Goal: Task Accomplishment & Management: Manage account settings

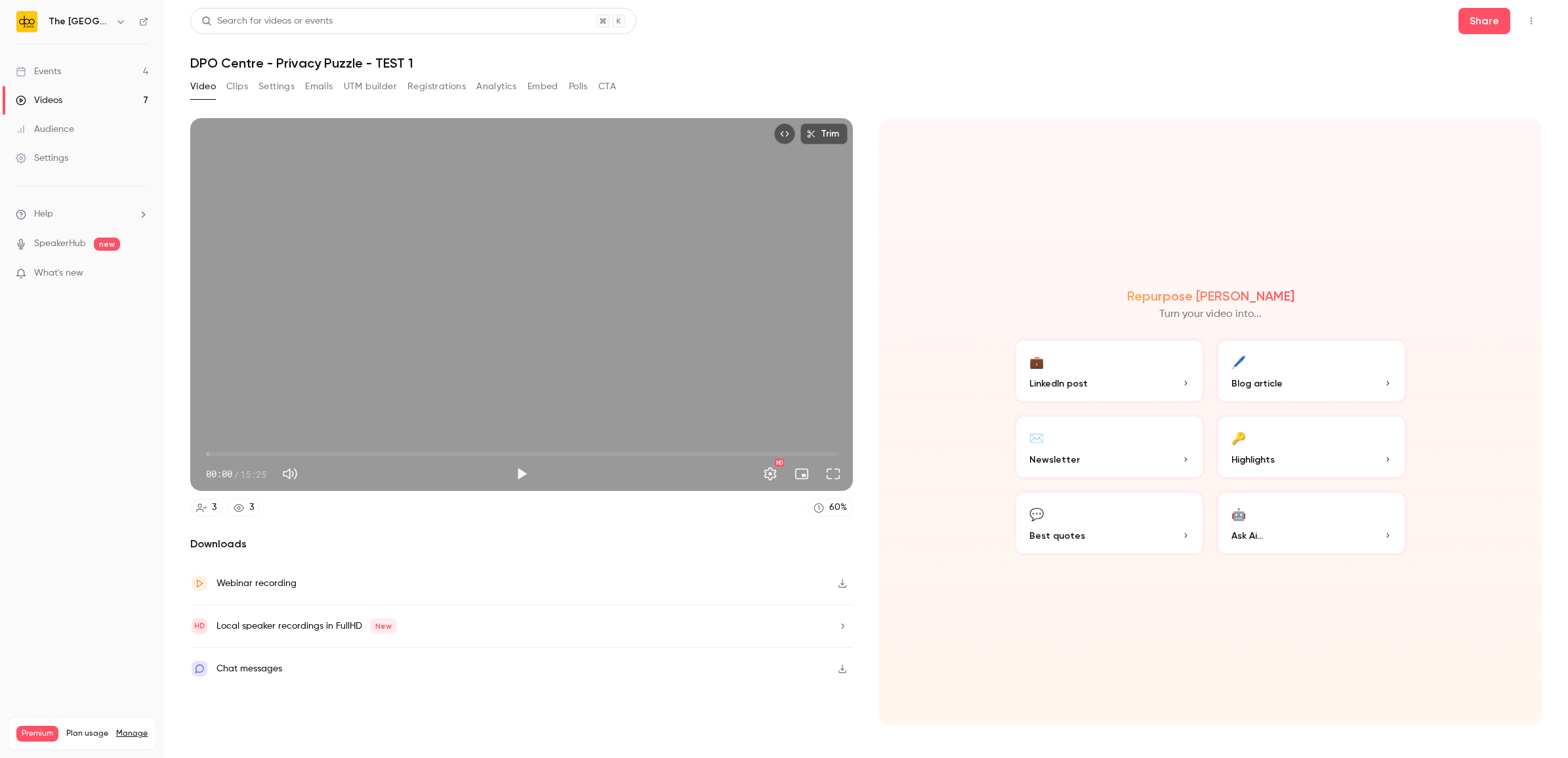
click at [40, 74] on div "Events" at bounding box center [38, 71] width 45 height 13
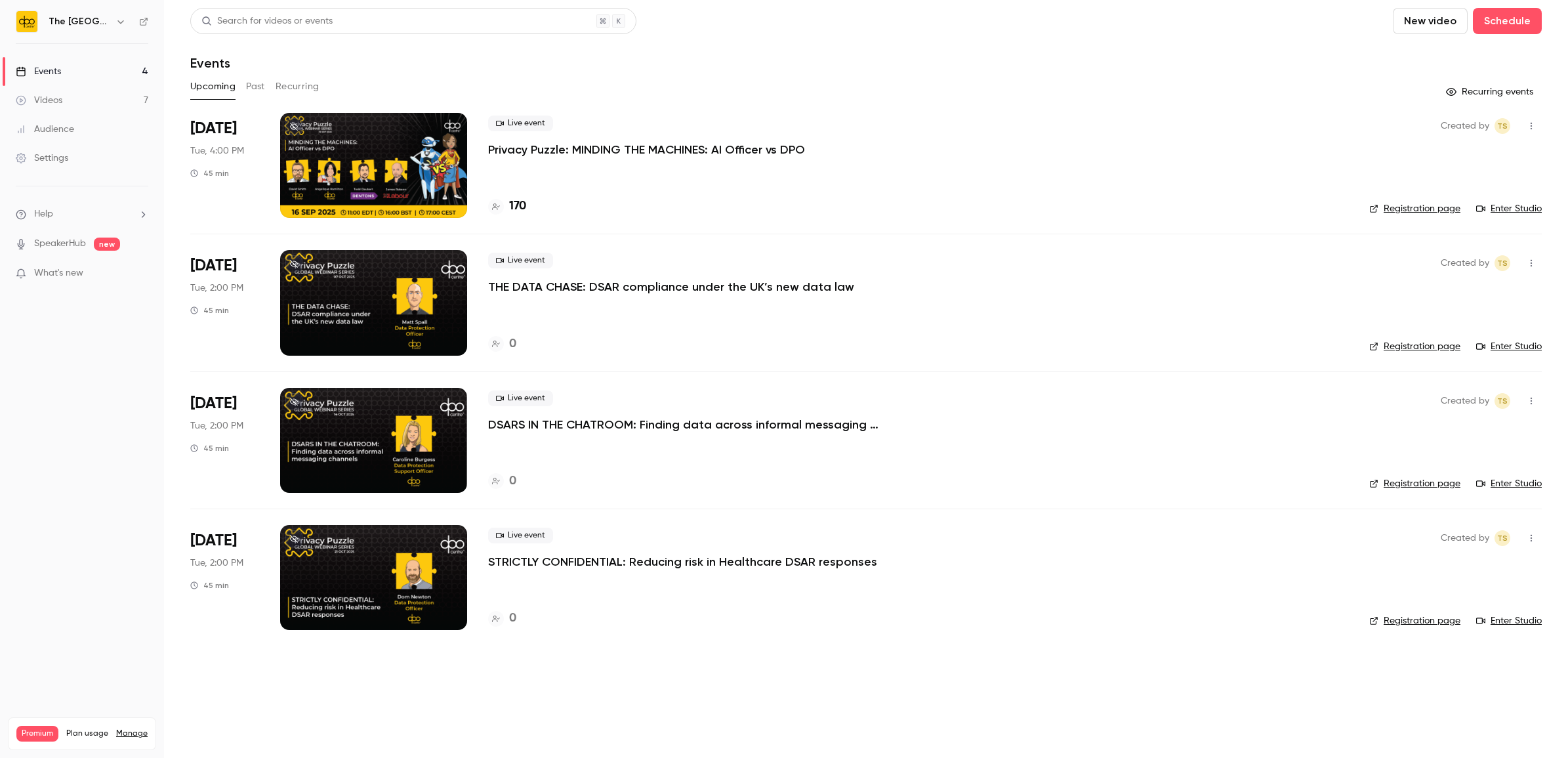
click at [516, 432] on p "DSARS IN THE CHATROOM: Finding data across informal messaging channels" at bounding box center [685, 425] width 394 height 15
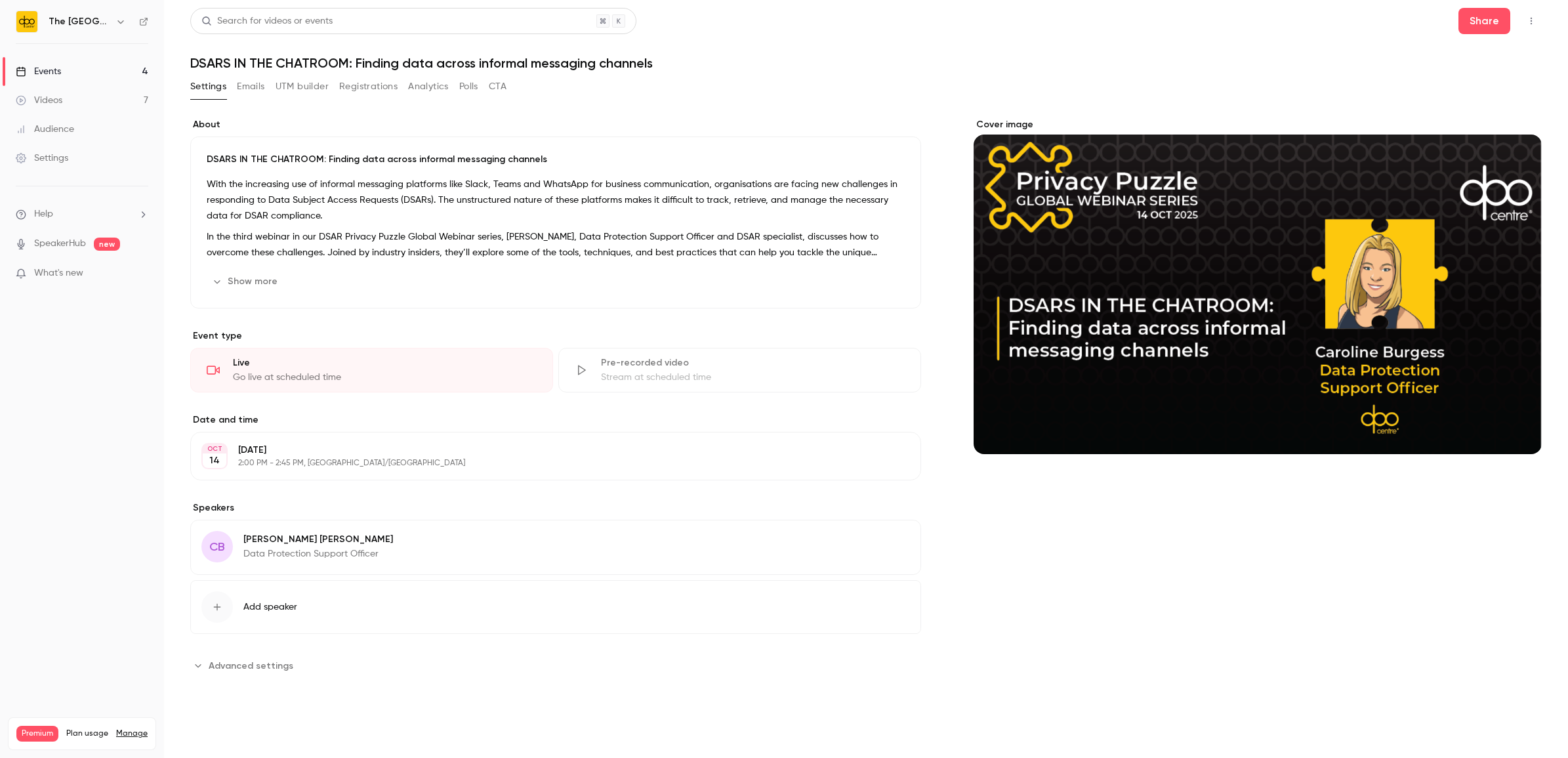
click at [634, 59] on h1 "DSARS IN THE CHATROOM: Finding data across informal messaging channels" at bounding box center [866, 63] width 1352 height 15
click at [661, 59] on h1 "DSARS IN THE CHATROOM: Finding data across informal messaging channels" at bounding box center [866, 63] width 1352 height 15
click at [632, 57] on h1 "DSARS IN THE CHATROOM: Finding data across informal messaging channels" at bounding box center [866, 63] width 1352 height 15
drag, startPoint x: 659, startPoint y: 62, endPoint x: 181, endPoint y: 60, distance: 478.0
click at [181, 60] on main "Search for videos or events Share DSARS IN THE CHATROOM: Finding data across in…" at bounding box center [866, 379] width 1404 height 758
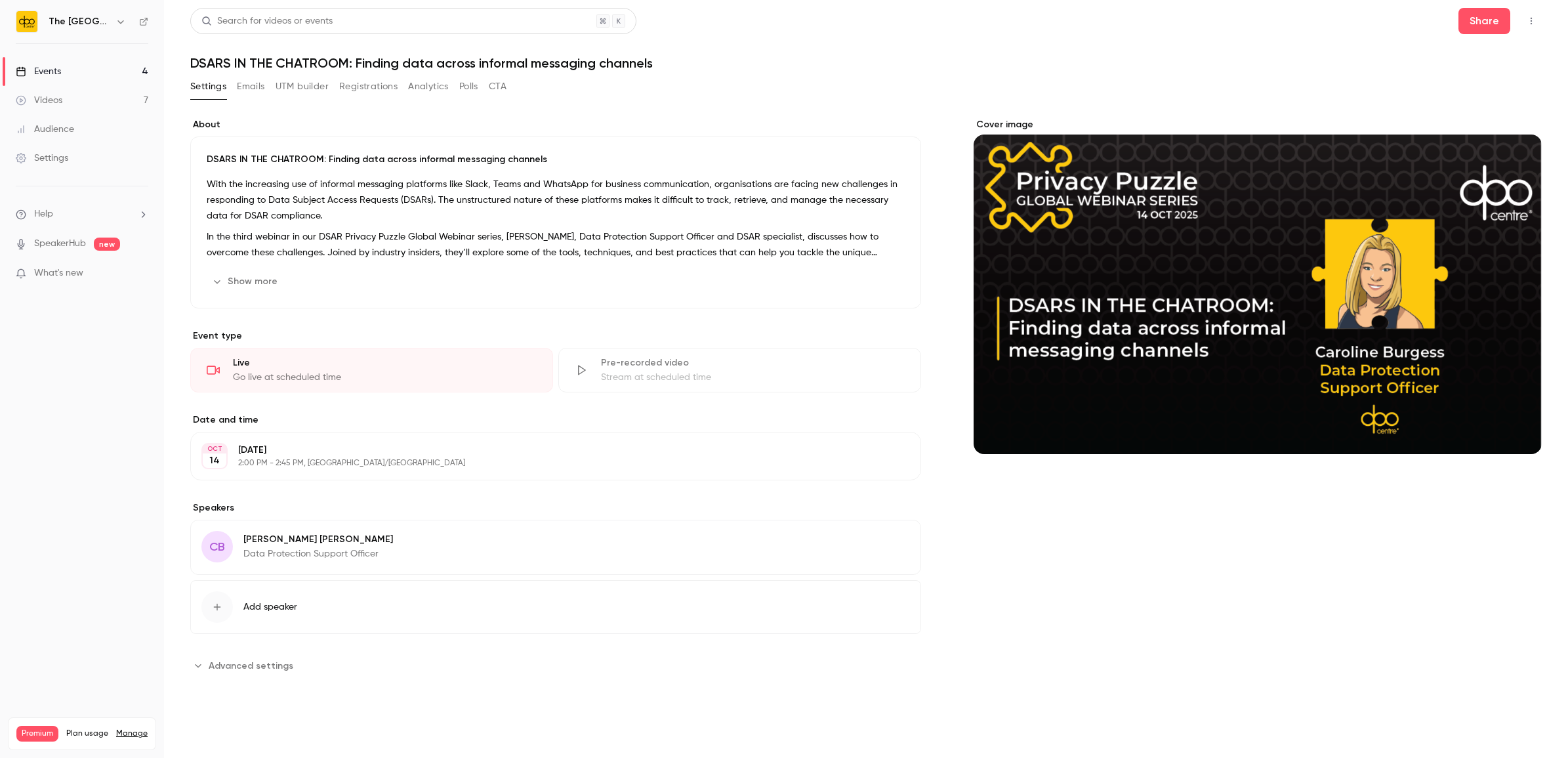
copy h1 "DSARS IN THE CHATROOM: Finding data across informal messaging channels"
click at [250, 273] on button "Show more" at bounding box center [246, 281] width 79 height 21
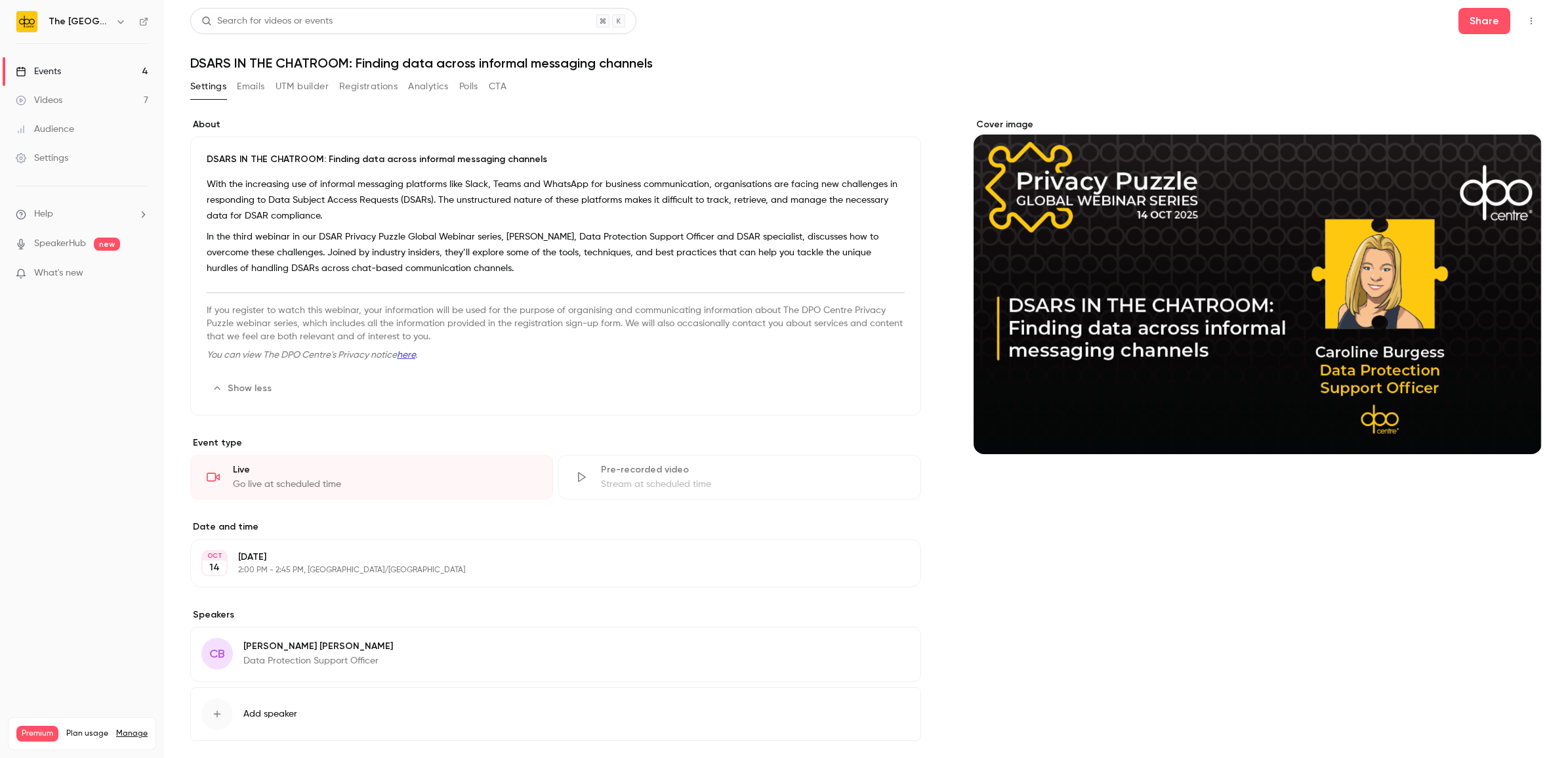
click at [507, 264] on p "In the third webinar in our DSAR Privacy Puzzle Global Webinar series, [PERSON_…" at bounding box center [555, 252] width 698 height 47
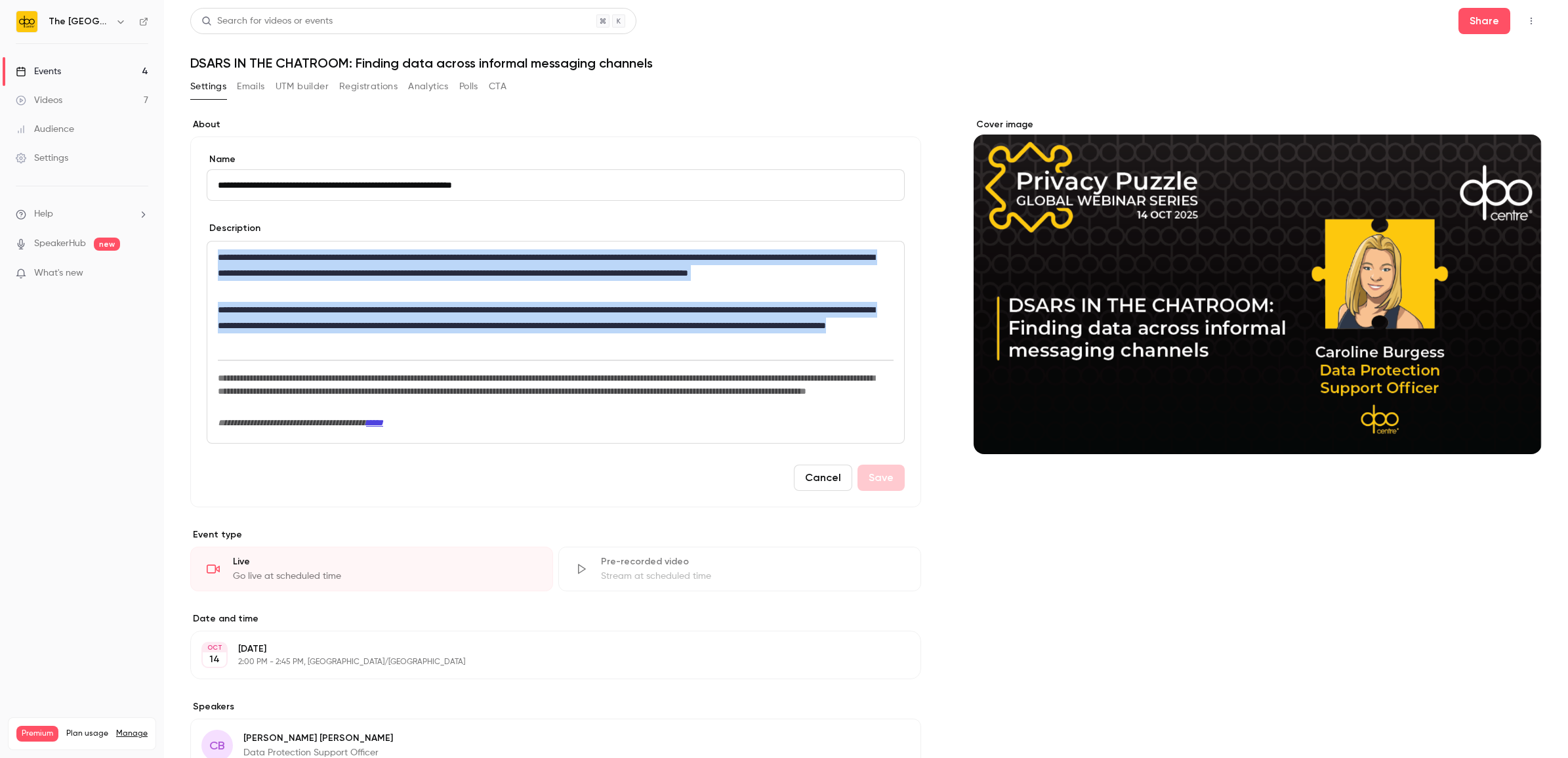
drag, startPoint x: 540, startPoint y: 342, endPoint x: 197, endPoint y: 248, distance: 355.6
click at [197, 248] on div "**********" at bounding box center [556, 322] width 731 height 371
drag, startPoint x: 276, startPoint y: 310, endPoint x: 329, endPoint y: 356, distance: 70.2
click at [276, 310] on p "**********" at bounding box center [552, 325] width 668 height 47
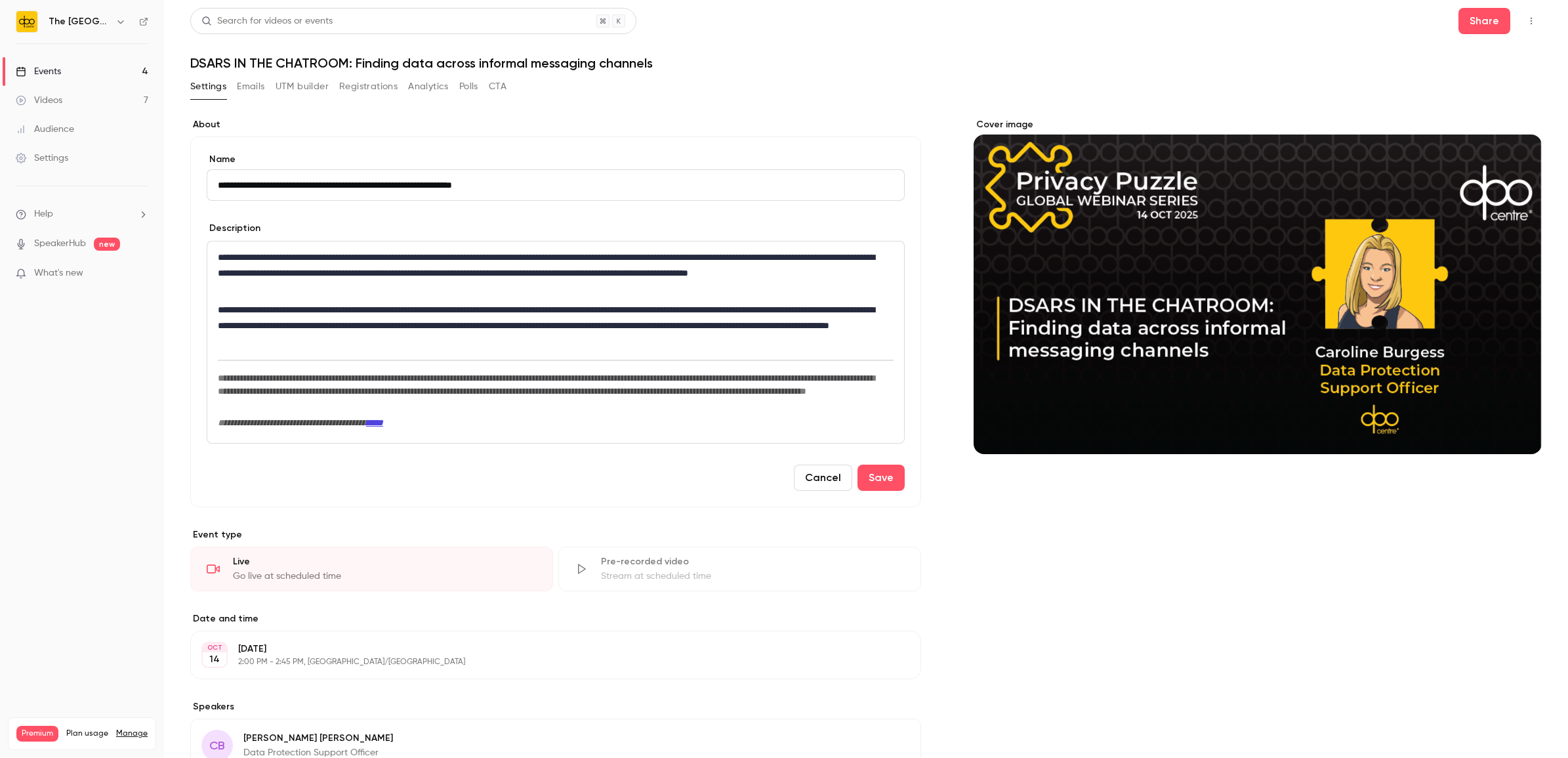
click at [316, 80] on button "UTM builder" at bounding box center [302, 86] width 53 height 21
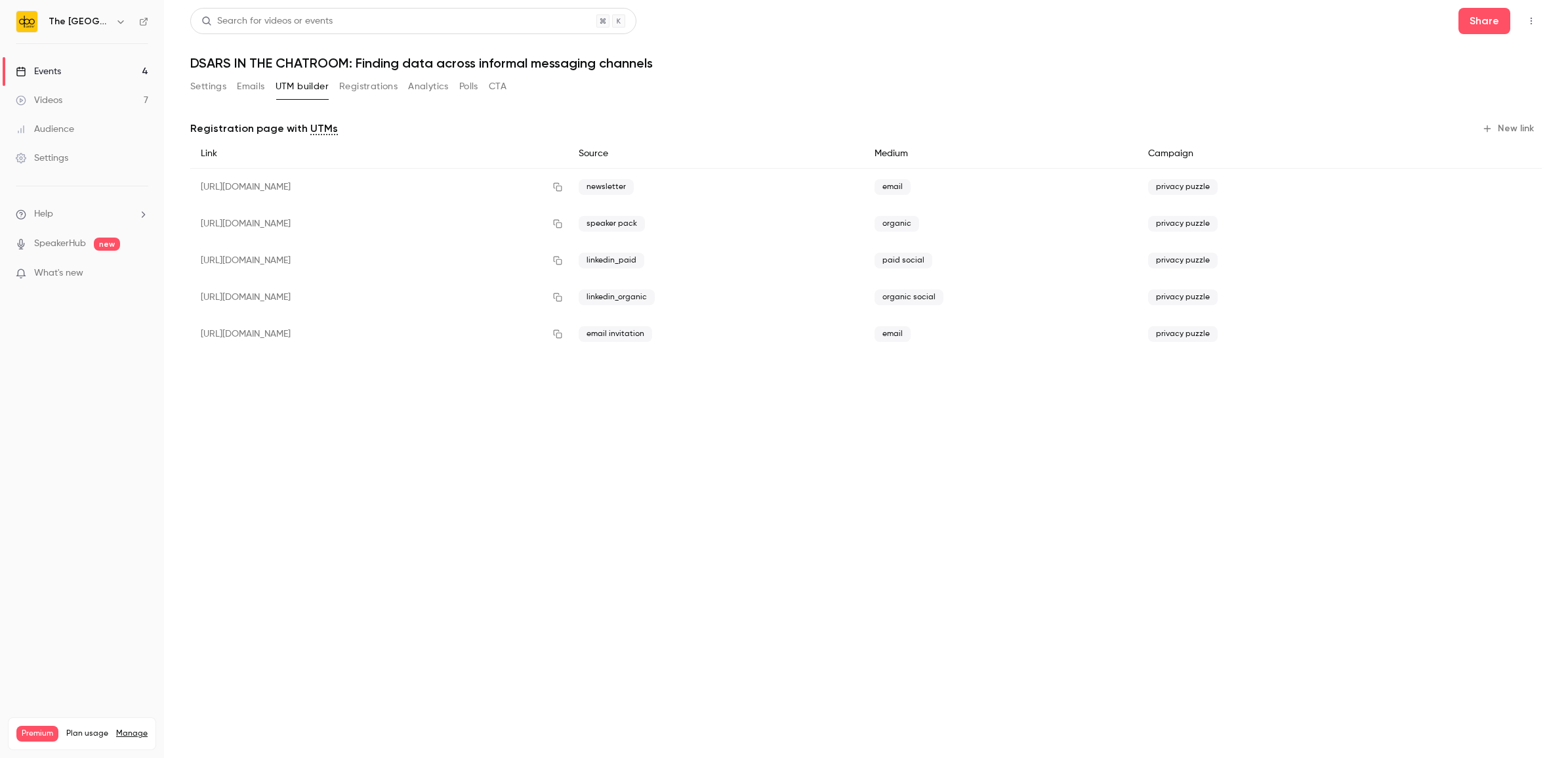
click at [1491, 130] on icon "button" at bounding box center [1488, 128] width 10 height 10
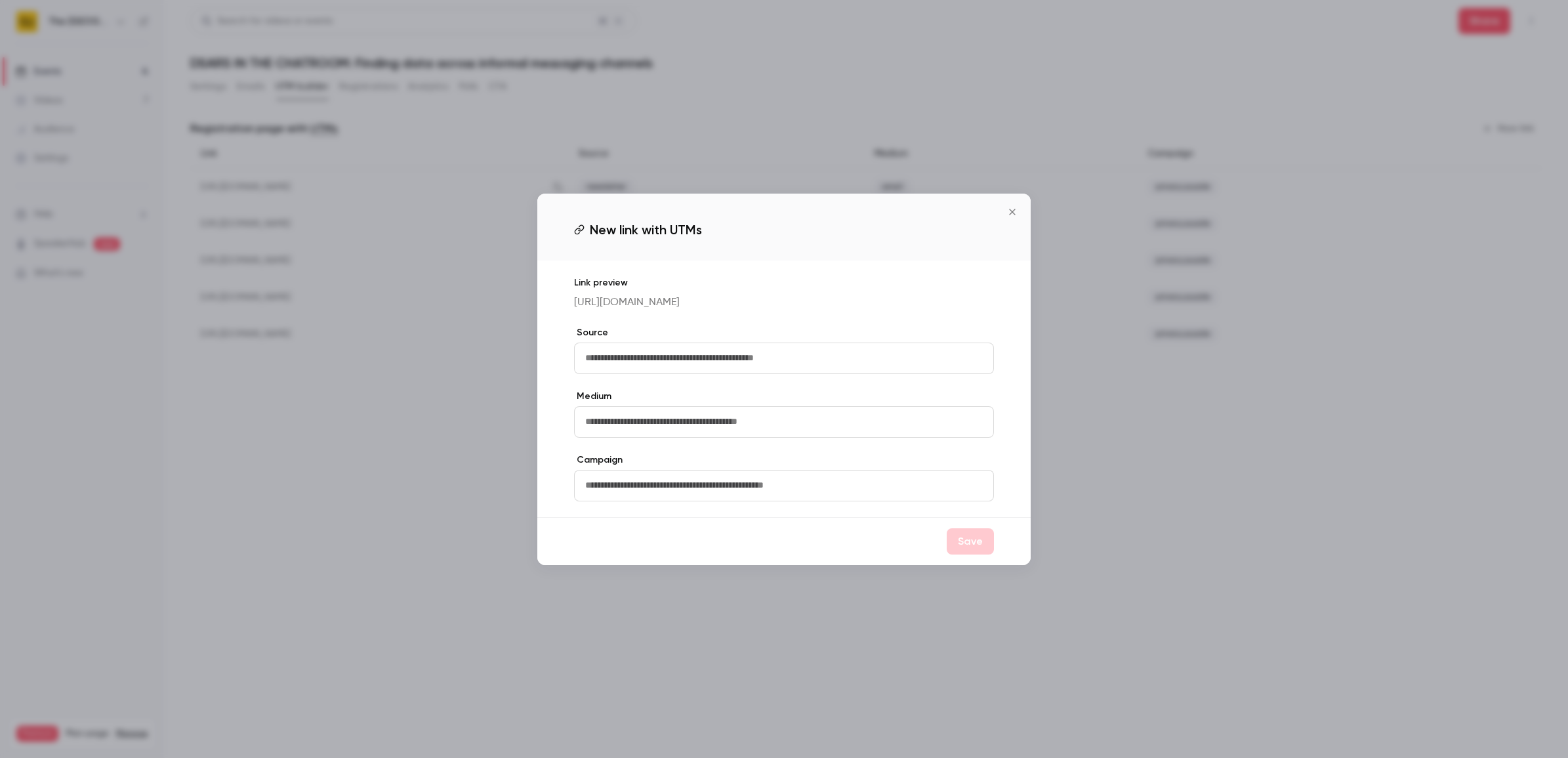
click at [640, 366] on input "text" at bounding box center [784, 358] width 420 height 32
type input "**********"
type input "*******"
type input "**********"
click at [981, 550] on button "Save" at bounding box center [970, 541] width 47 height 26
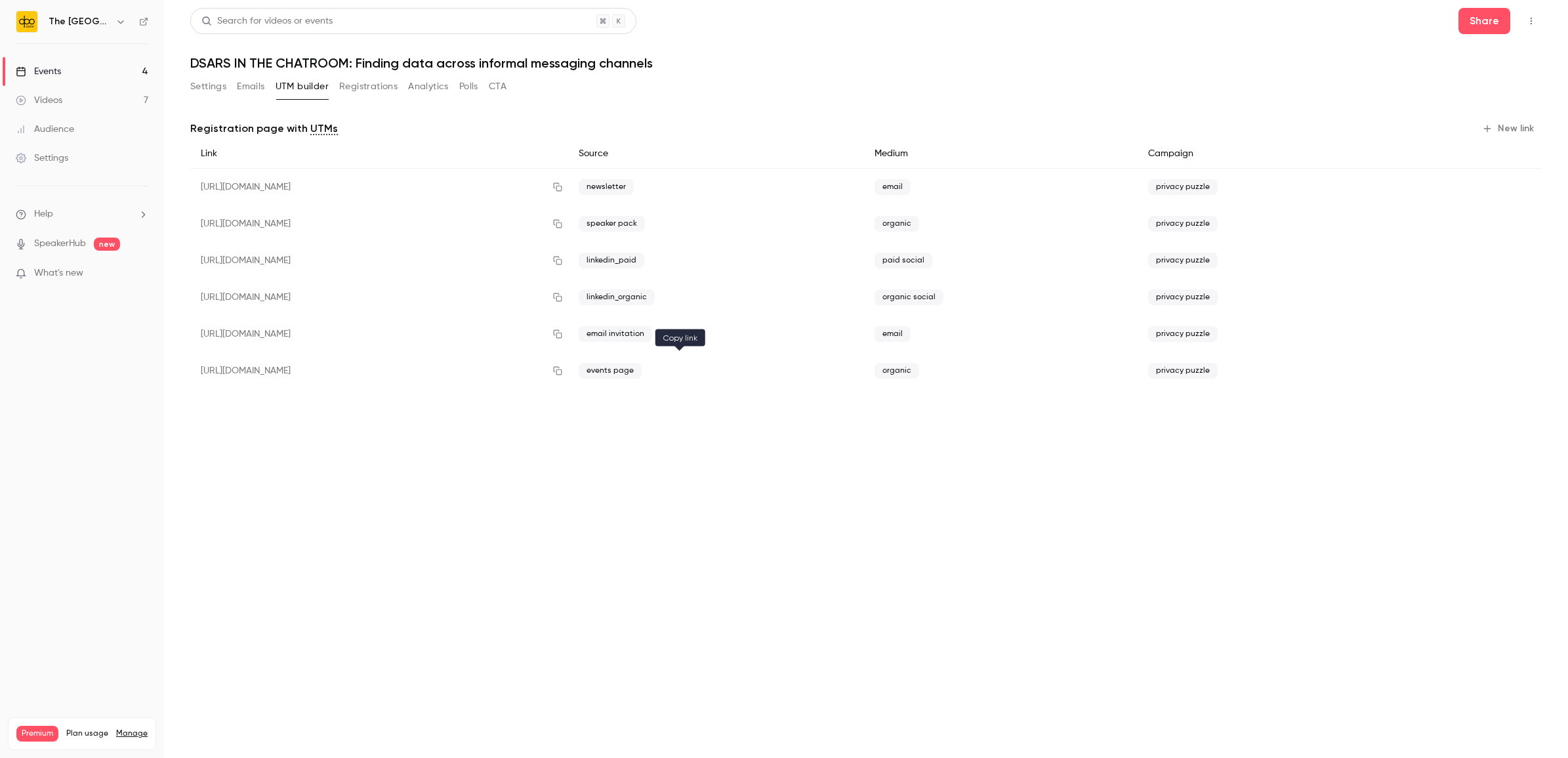
click at [563, 367] on icon "button" at bounding box center [558, 371] width 10 height 9
click at [198, 80] on button "Settings" at bounding box center [208, 86] width 36 height 21
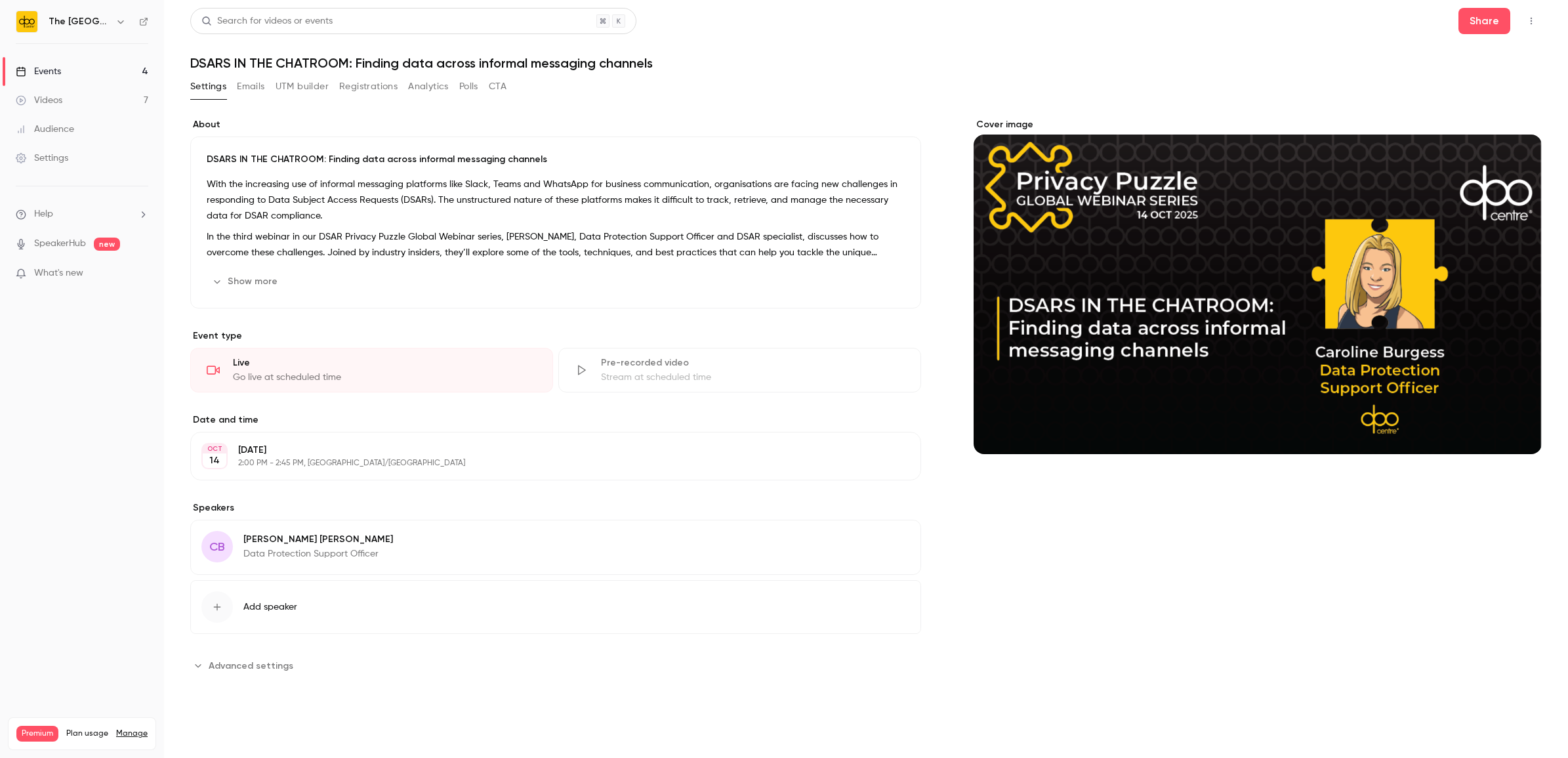
click at [92, 73] on link "Events 4" at bounding box center [82, 72] width 164 height 29
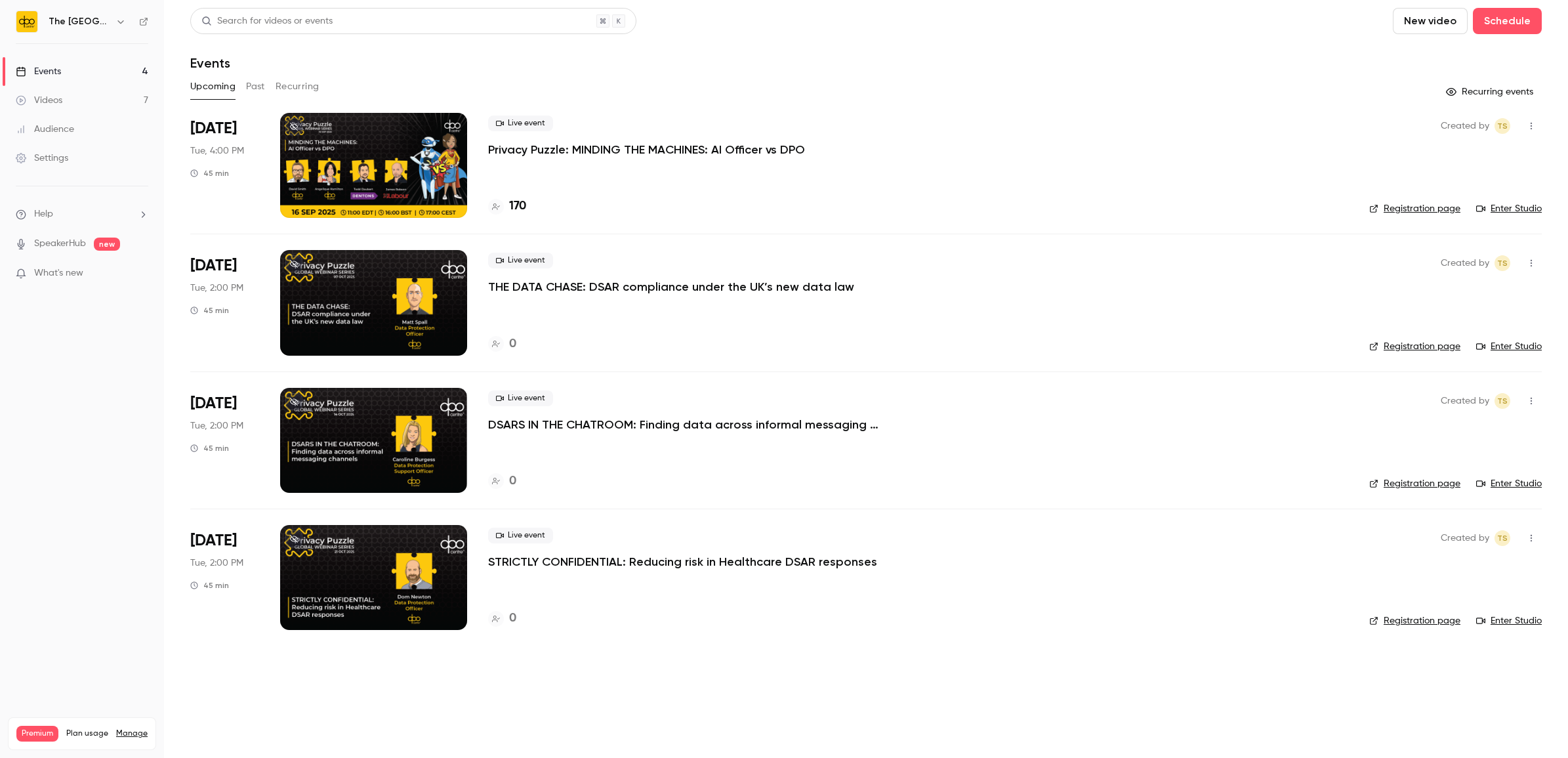
click at [573, 562] on p "STRICTLY CONFIDENTIAL: Reducing risk in Healthcare DSAR responses" at bounding box center [683, 561] width 389 height 15
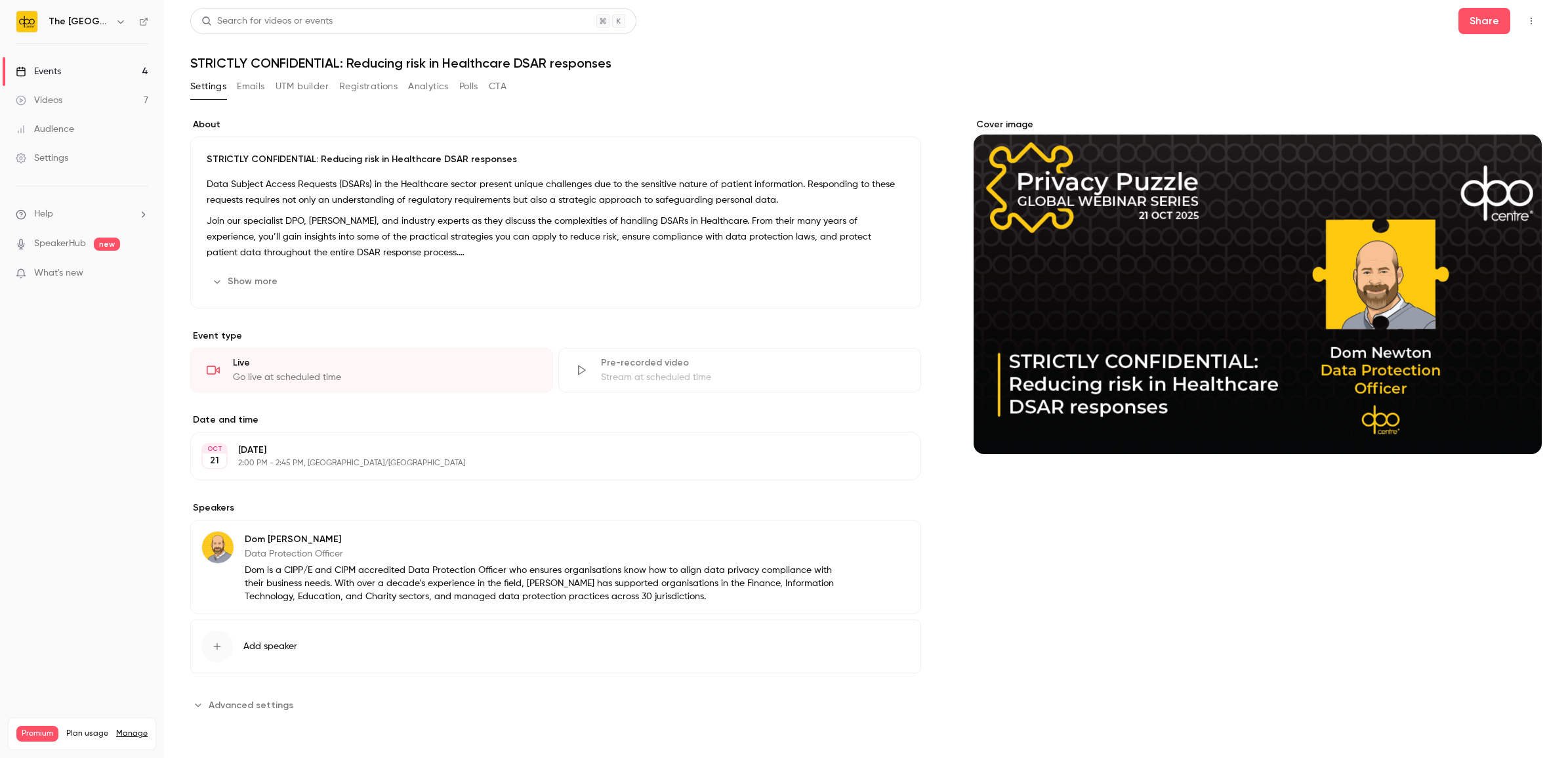
click at [550, 67] on h1 "STRICTLY CONFIDENTIAL: Reducing risk in Healthcare DSAR responses" at bounding box center [866, 63] width 1352 height 15
copy div "STRICTLY CONFIDENTIAL: Reducing risk in Healthcare DSAR responses Settings Emai…"
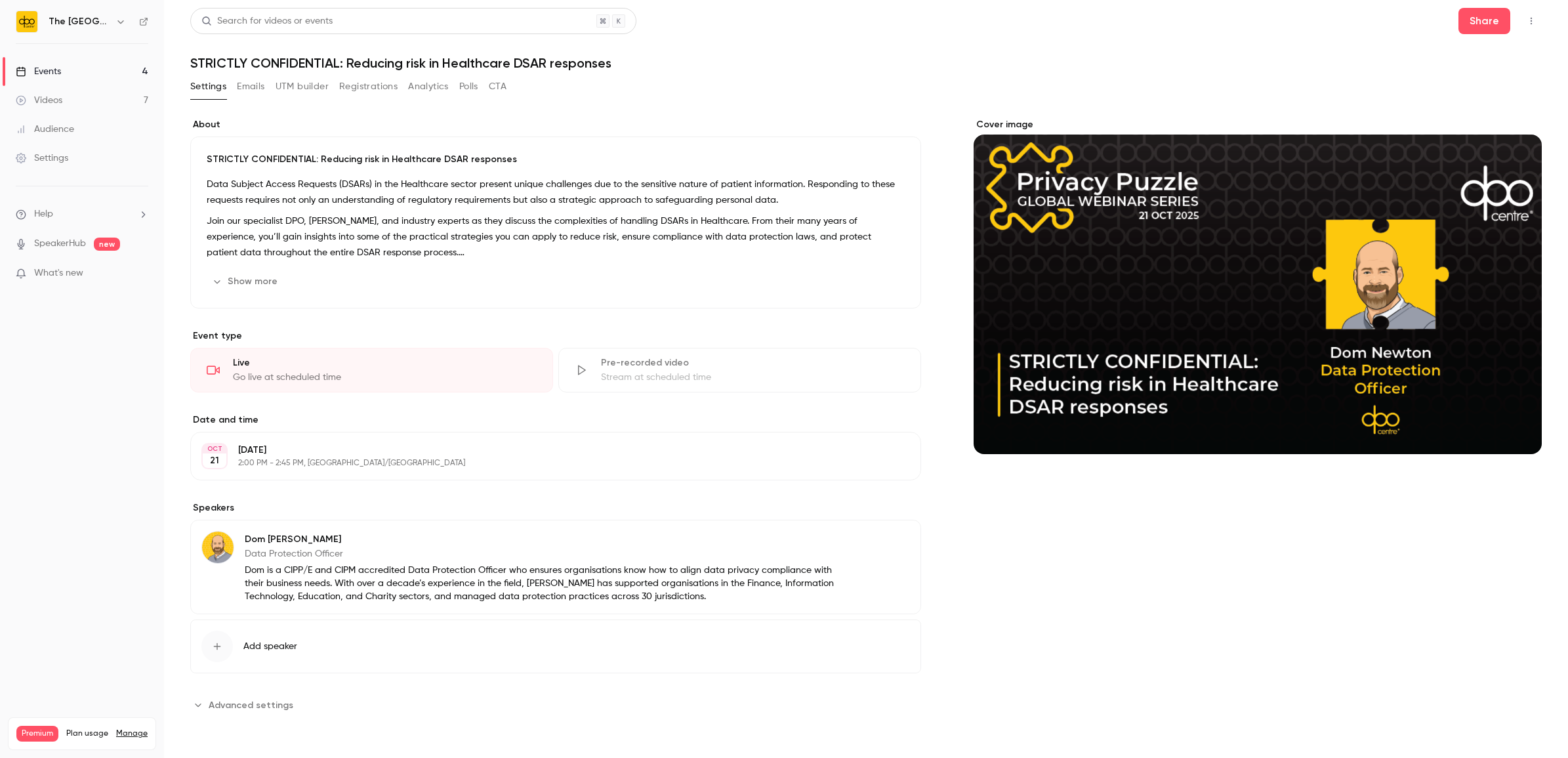
click at [312, 273] on div "Show more Edit" at bounding box center [555, 281] width 698 height 21
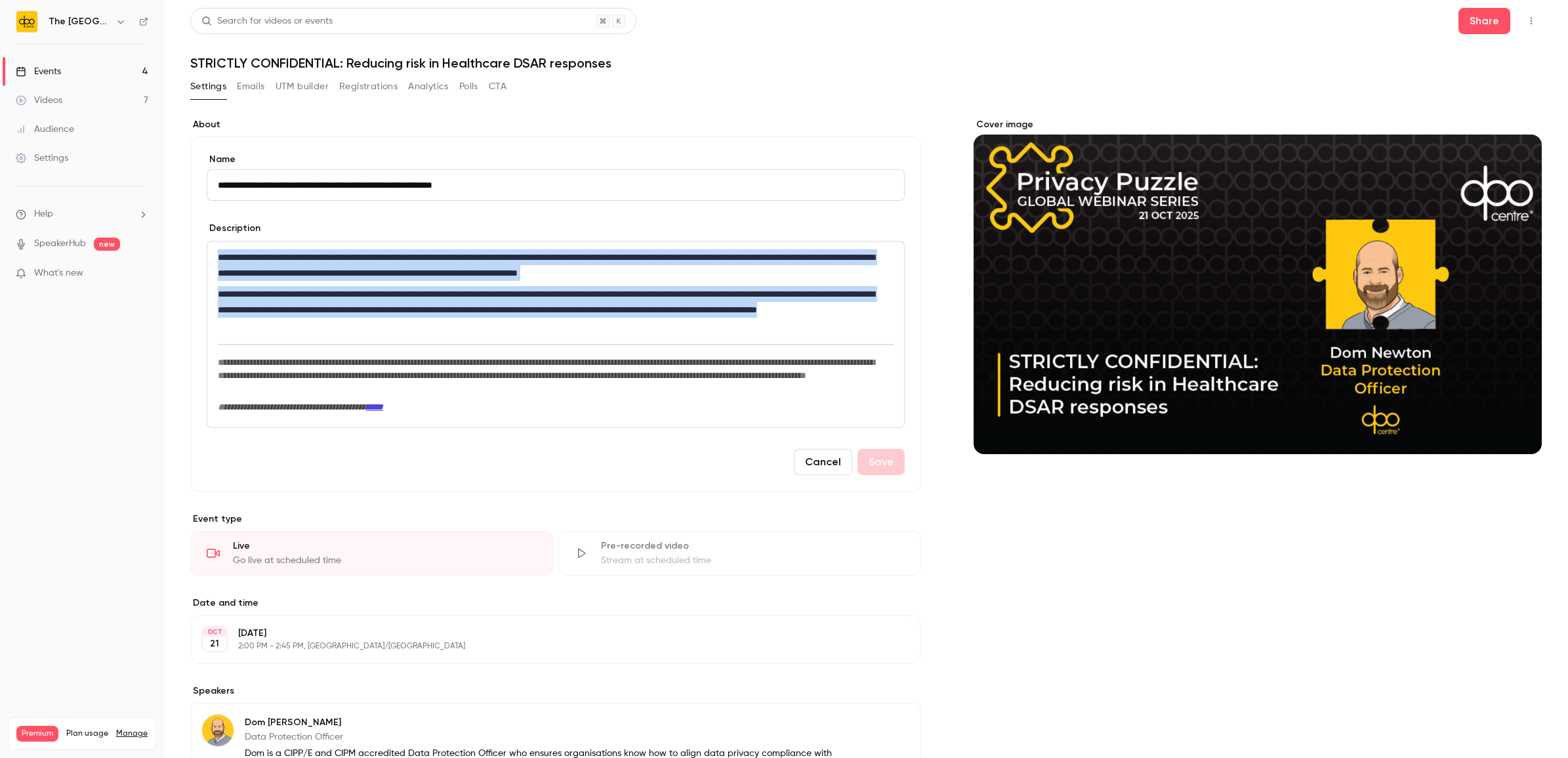
drag, startPoint x: 483, startPoint y: 329, endPoint x: 152, endPoint y: 254, distance: 339.4
click at [152, 254] on div "**********" at bounding box center [784, 379] width 1568 height 758
copy div "**********"
click at [289, 80] on button "UTM builder" at bounding box center [302, 86] width 53 height 21
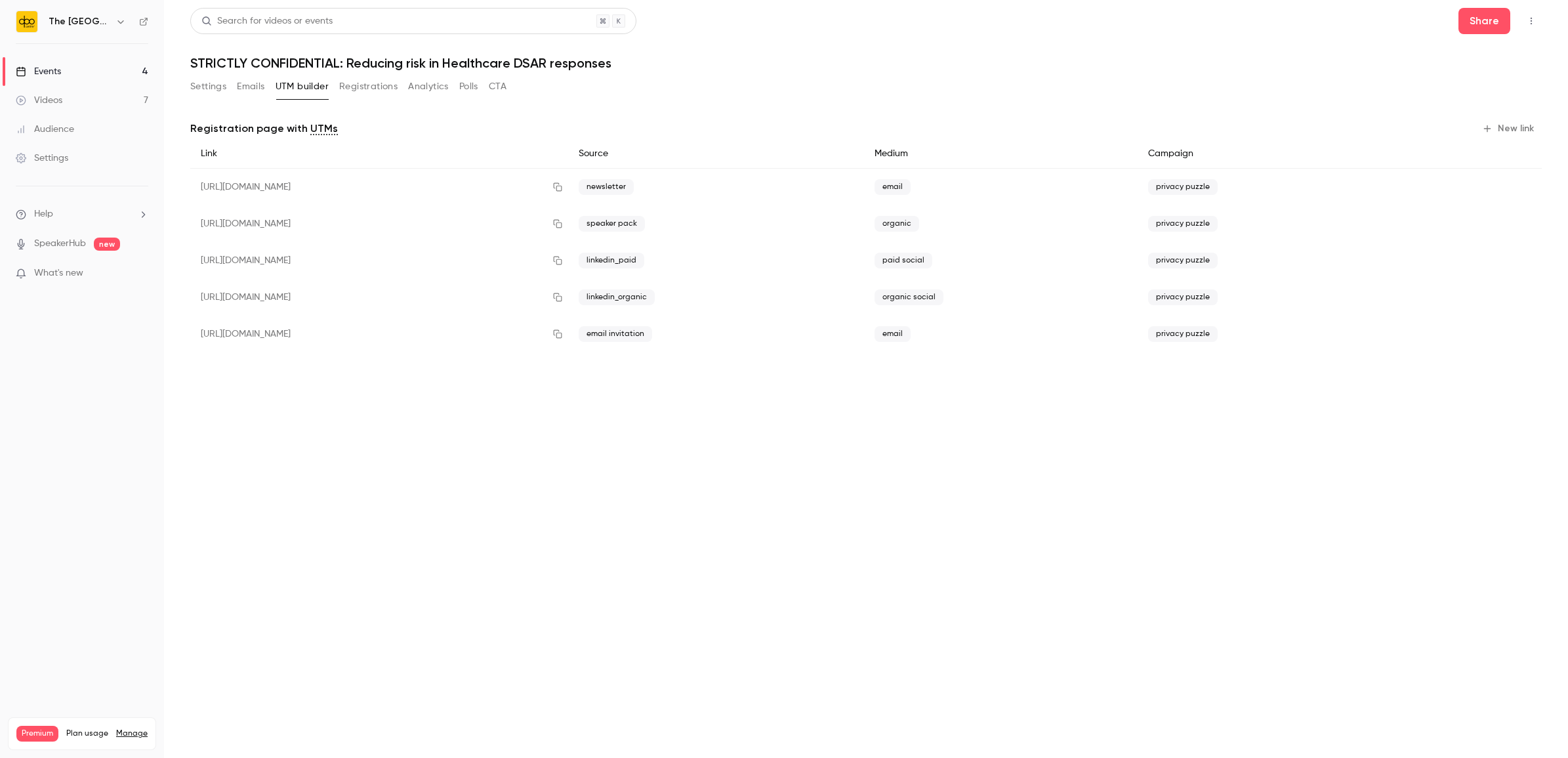
click at [1491, 129] on icon "button" at bounding box center [1488, 129] width 7 height 7
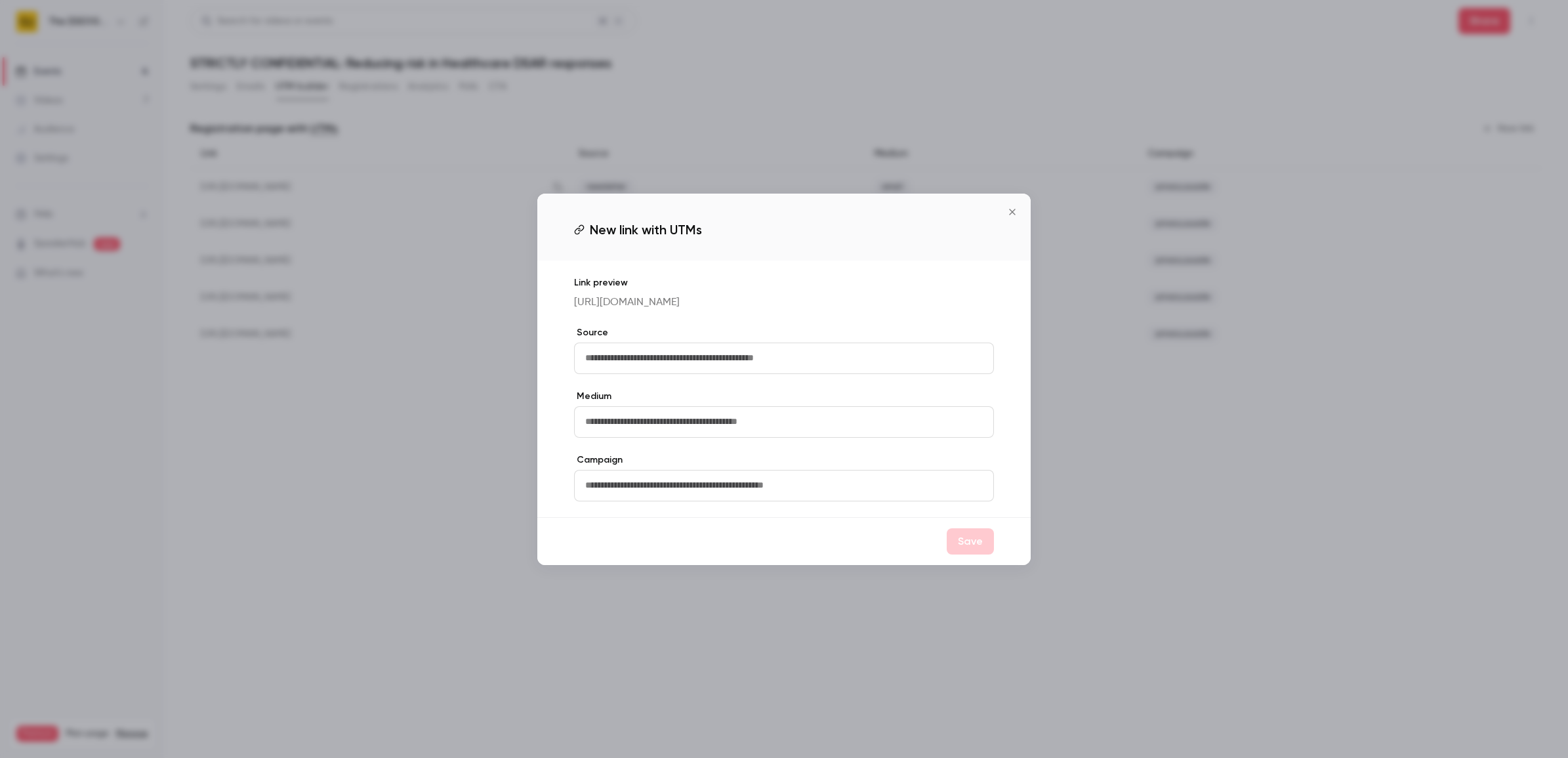
click at [726, 358] on input "text" at bounding box center [784, 358] width 420 height 32
type input "**********"
type input "*******"
type input "**********"
click at [978, 555] on button "Save" at bounding box center [970, 541] width 47 height 26
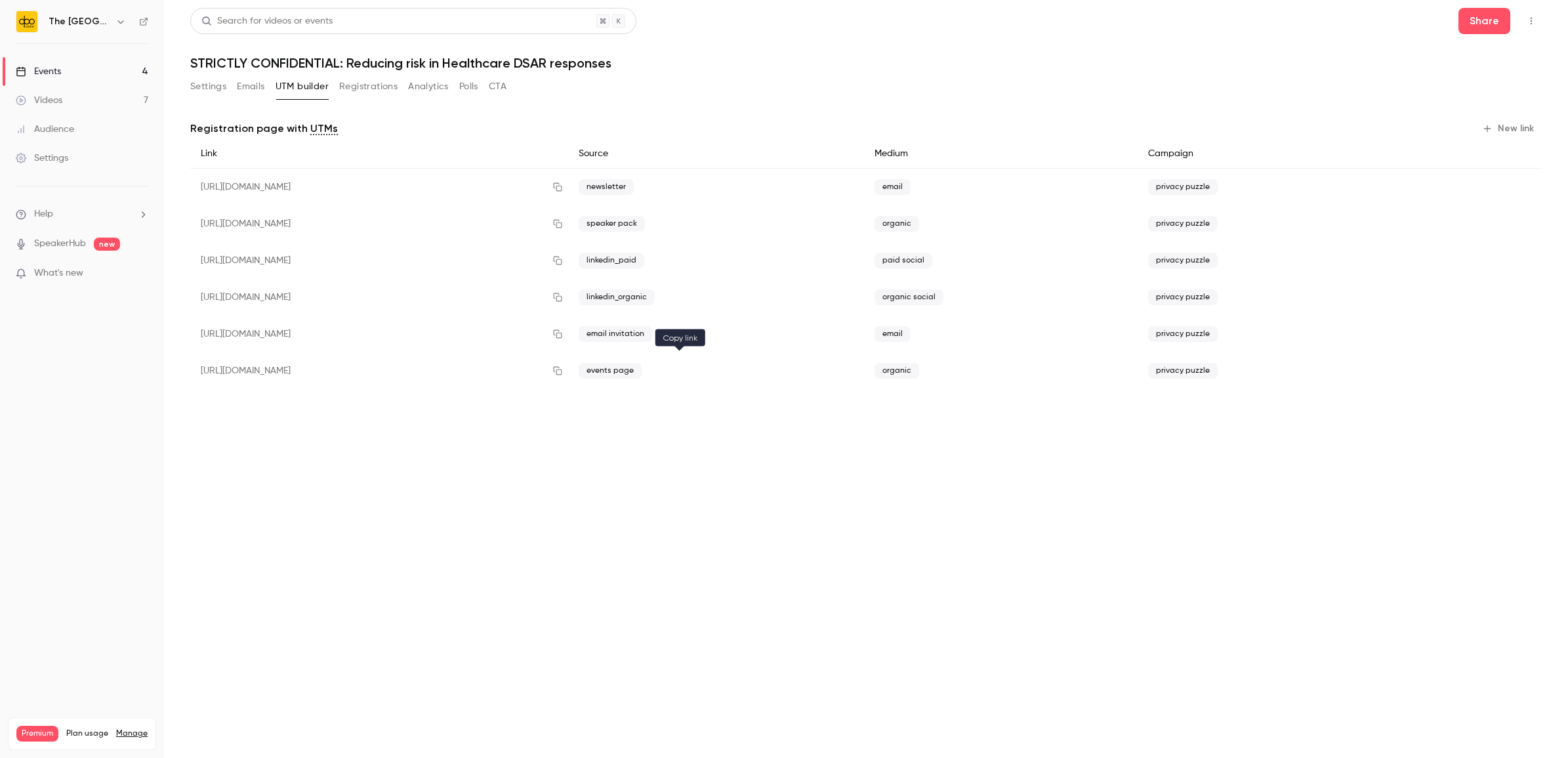
click at [563, 369] on icon "button" at bounding box center [558, 371] width 10 height 9
click at [563, 367] on icon "button" at bounding box center [558, 371] width 10 height 9
drag, startPoint x: 339, startPoint y: 64, endPoint x: 166, endPoint y: 55, distance: 173.2
click at [166, 55] on main "Search for videos or events Share STRICTLY CONFIDENTIAL: Reducing risk in Healt…" at bounding box center [866, 379] width 1404 height 758
copy h1 "STRICTLY CONFIDENTIAL"
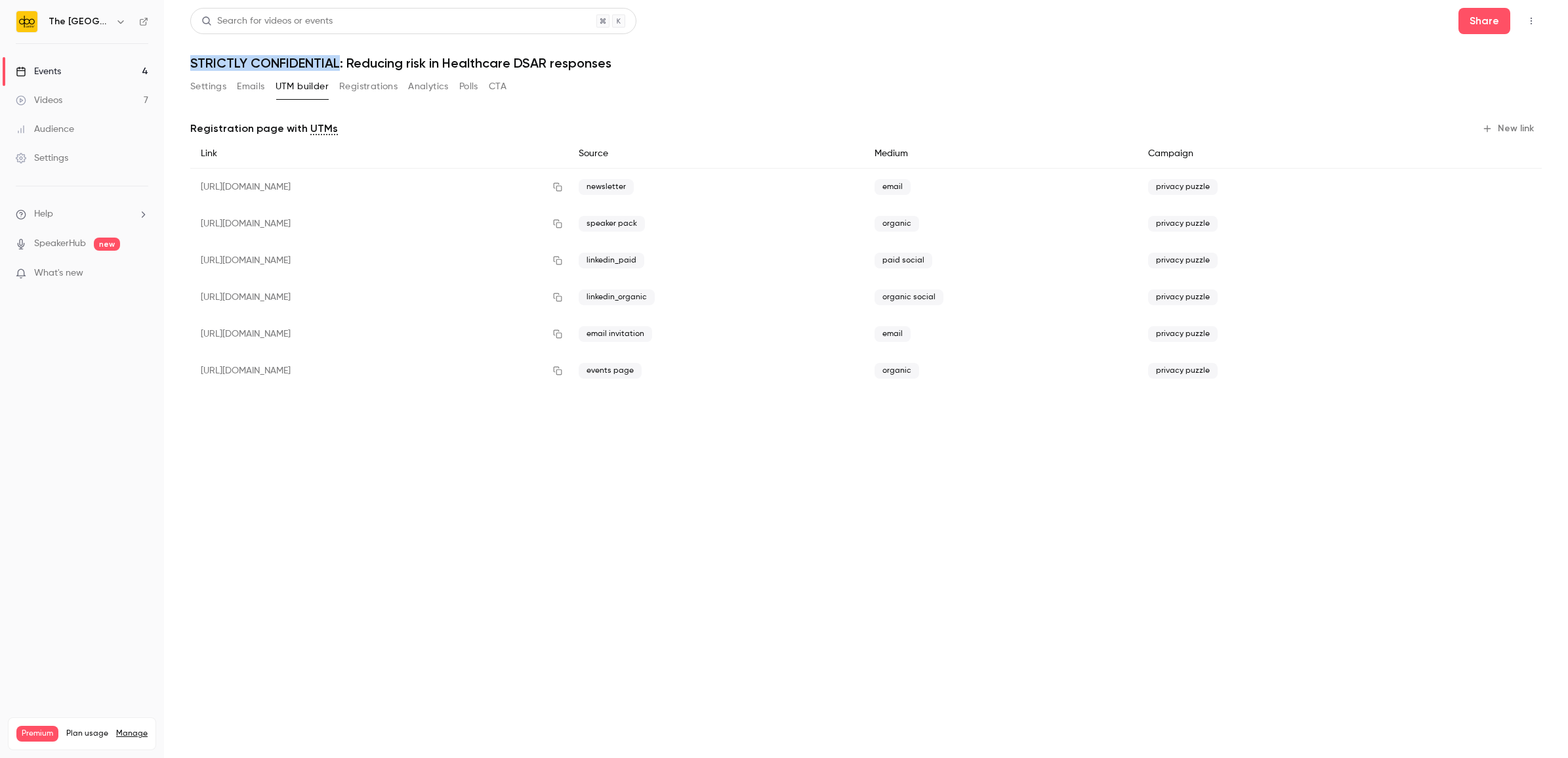
click at [217, 87] on button "Settings" at bounding box center [208, 86] width 36 height 21
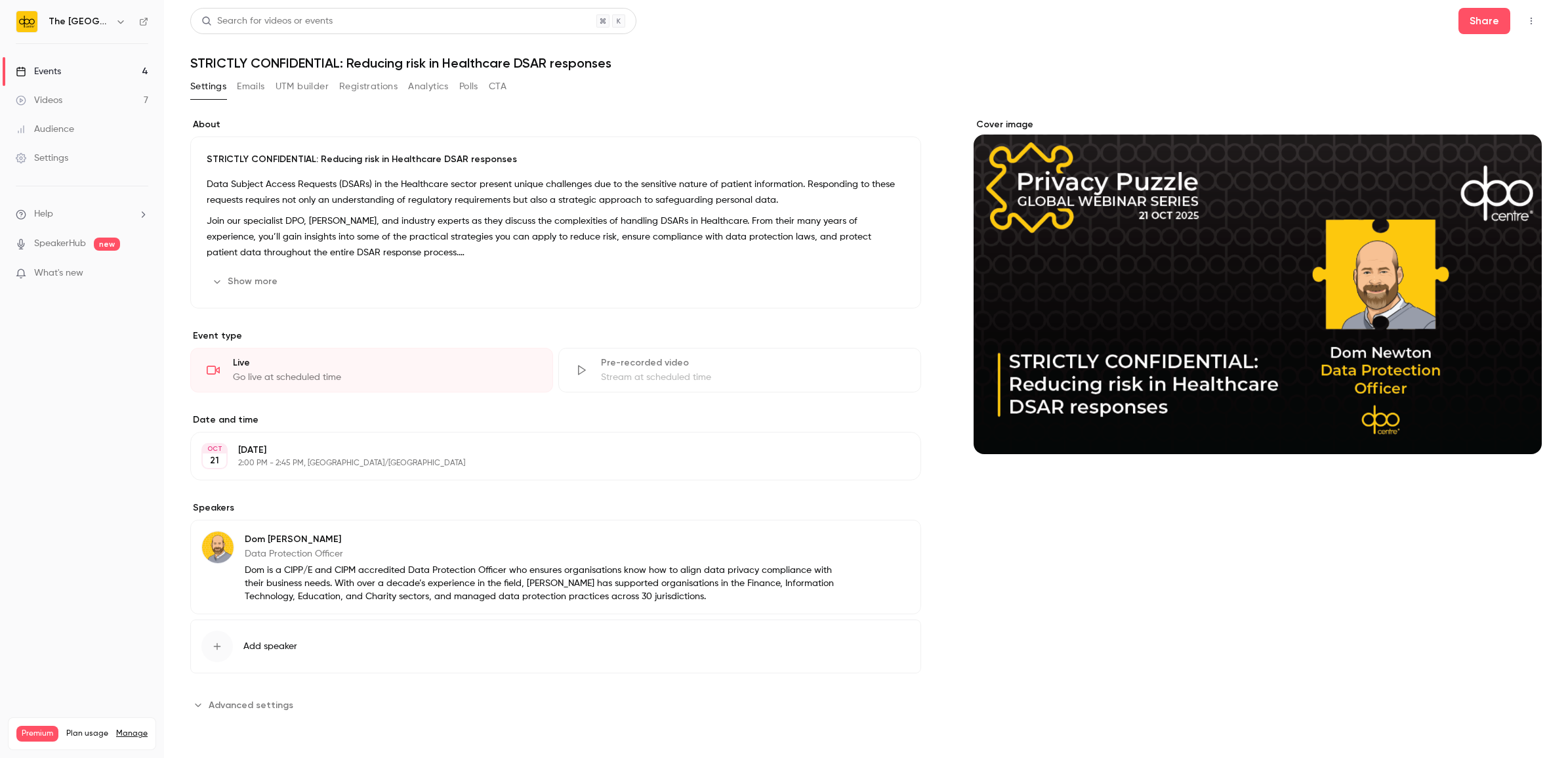
click at [1254, 299] on div "Cover image" at bounding box center [1257, 285] width 568 height 336
click at [0, 0] on input "Cover image" at bounding box center [0, 0] width 0 height 0
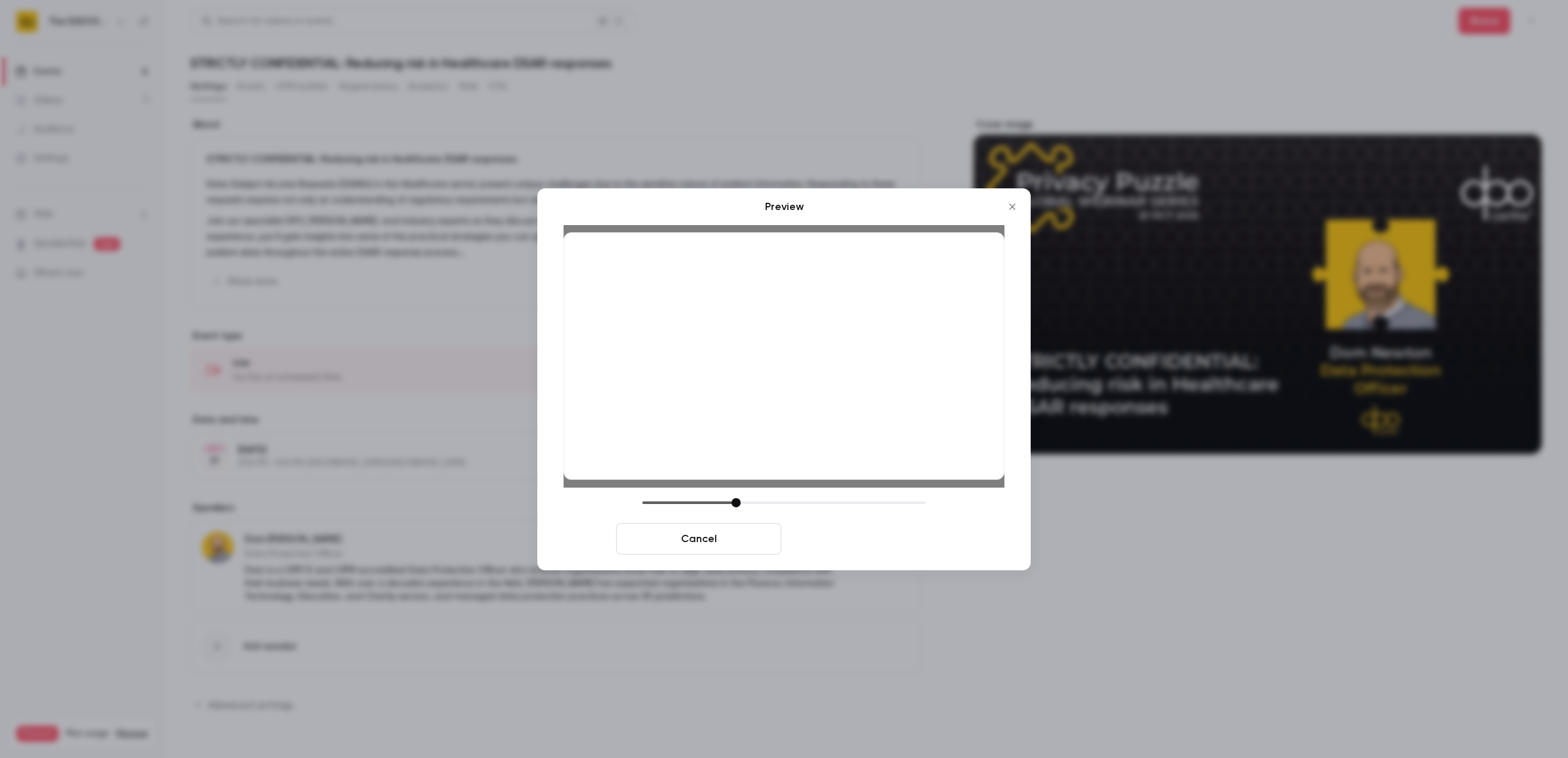
click at [865, 533] on button "Save cover" at bounding box center [869, 538] width 166 height 32
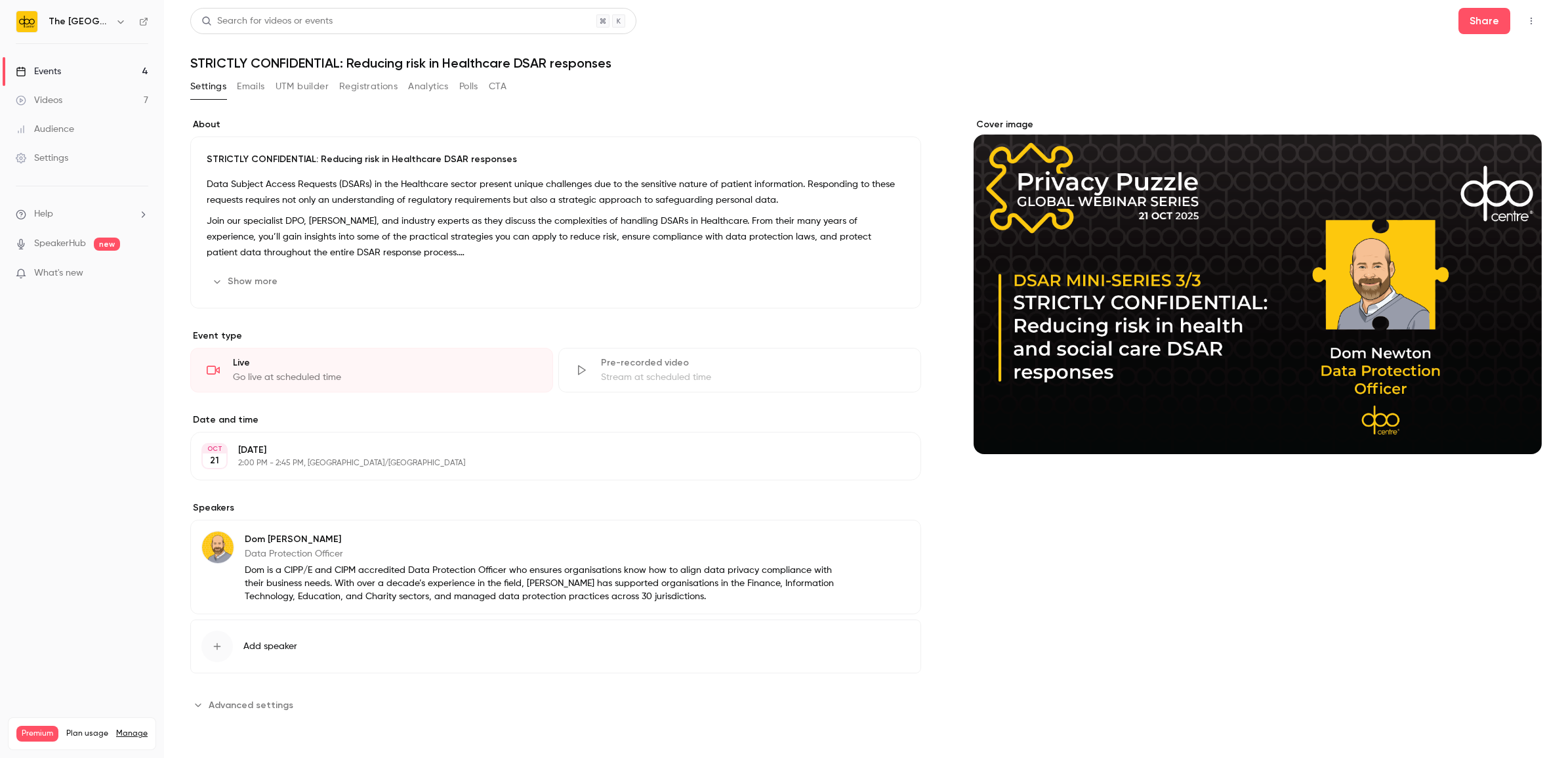
click at [97, 69] on link "Events 4" at bounding box center [82, 72] width 164 height 29
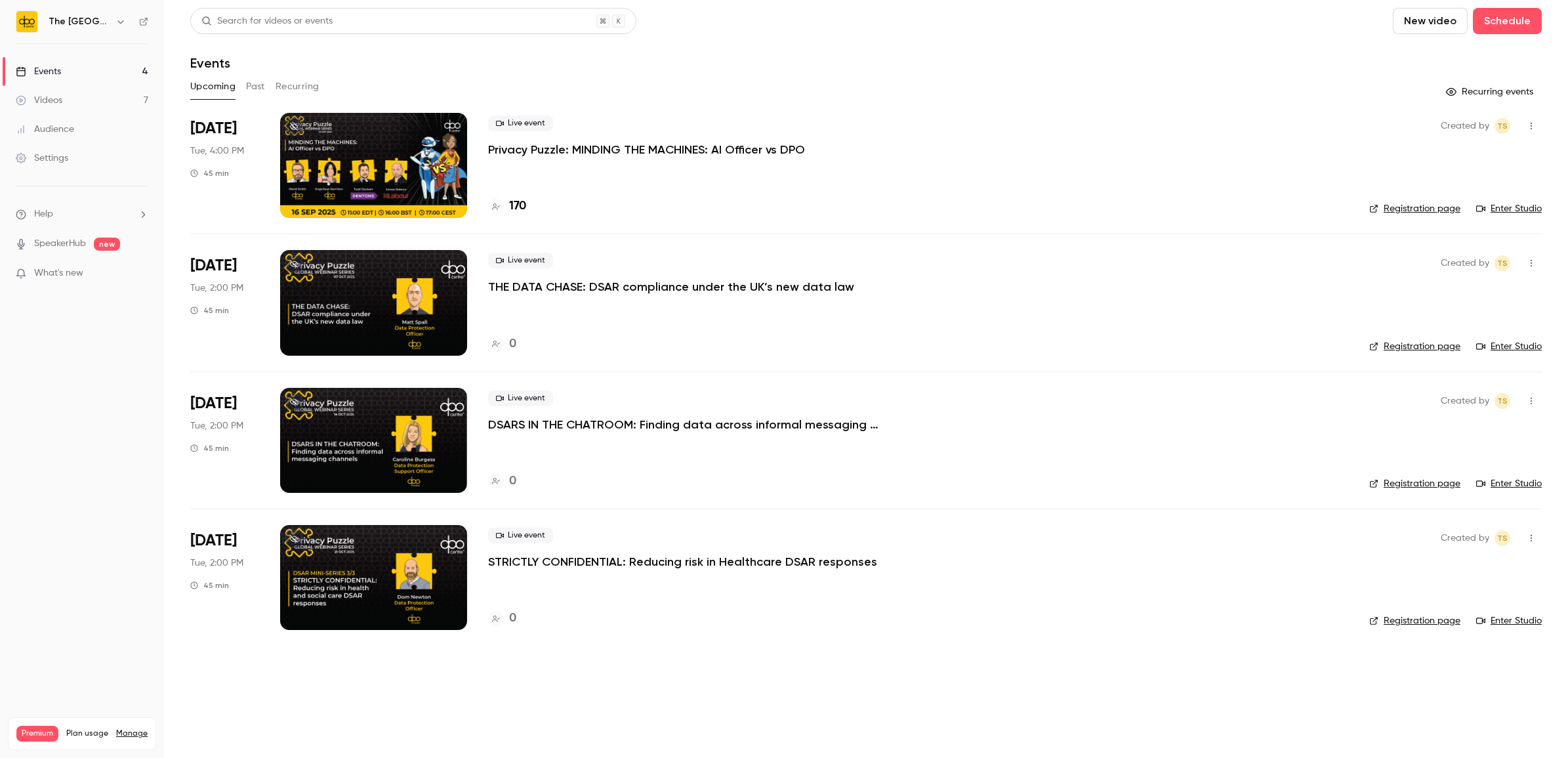
click at [391, 463] on div at bounding box center [373, 440] width 187 height 105
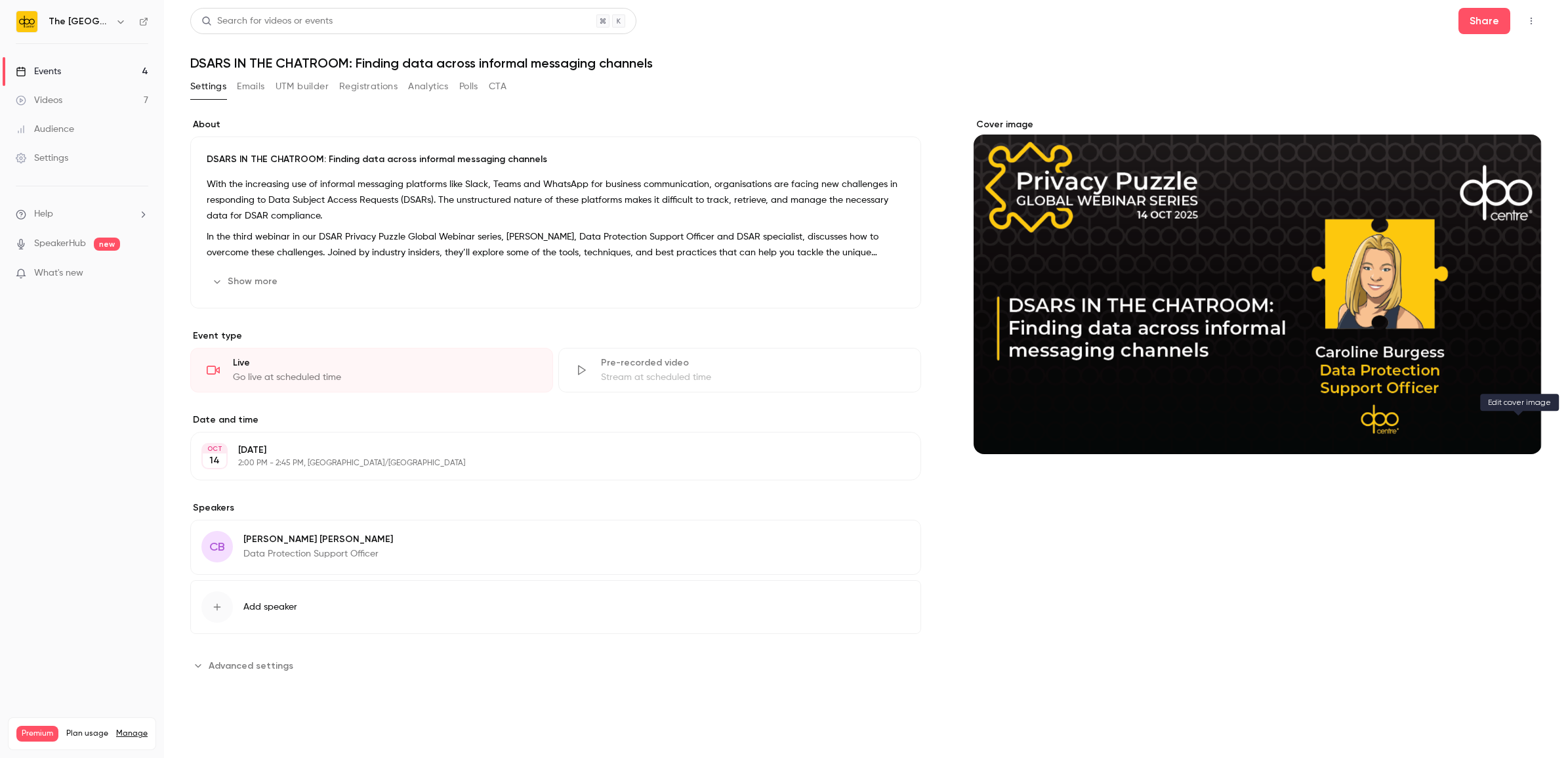
click at [1513, 424] on button "Cover image" at bounding box center [1518, 431] width 26 height 26
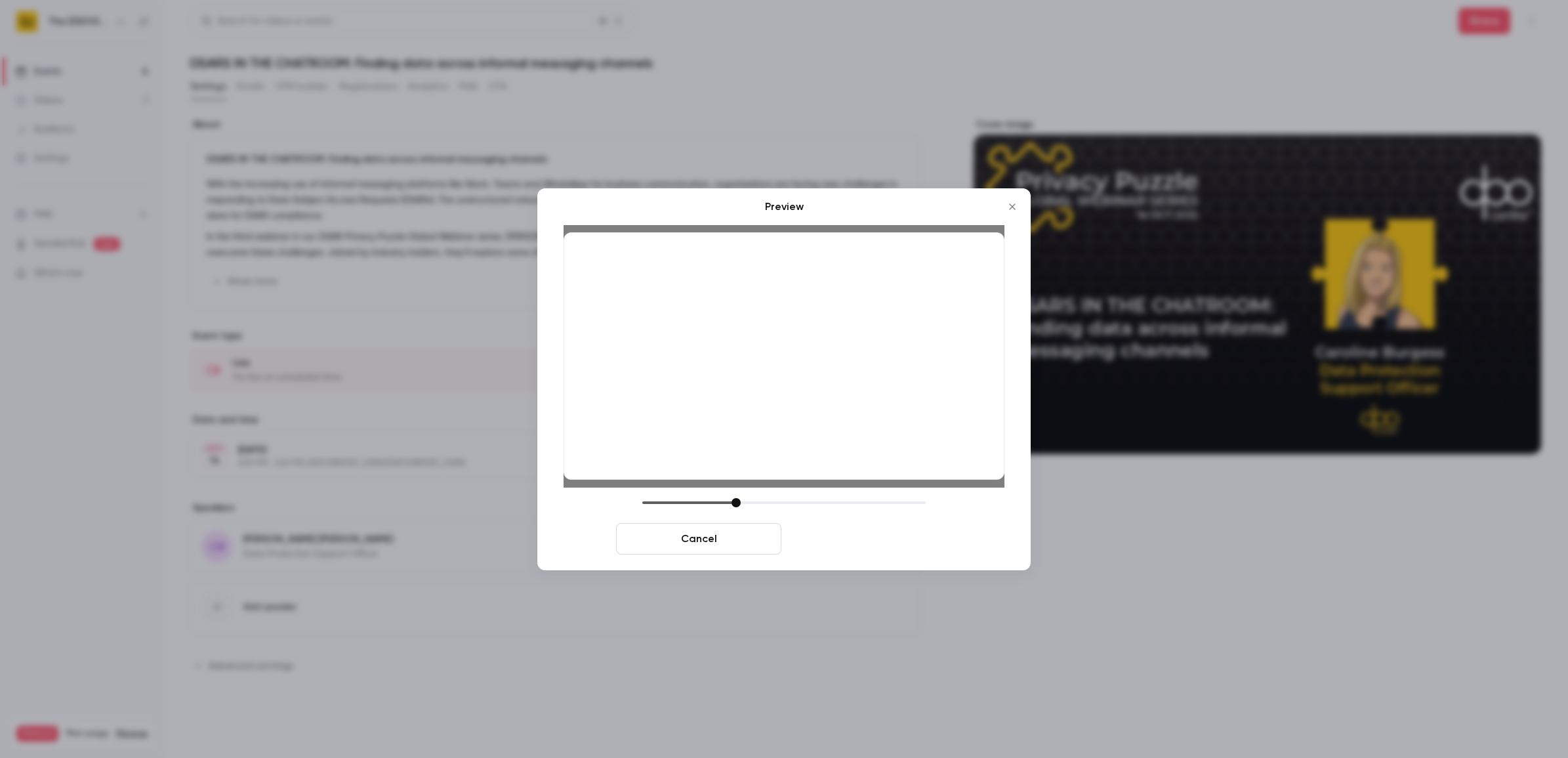
click at [841, 537] on button "Save cover" at bounding box center [869, 538] width 166 height 32
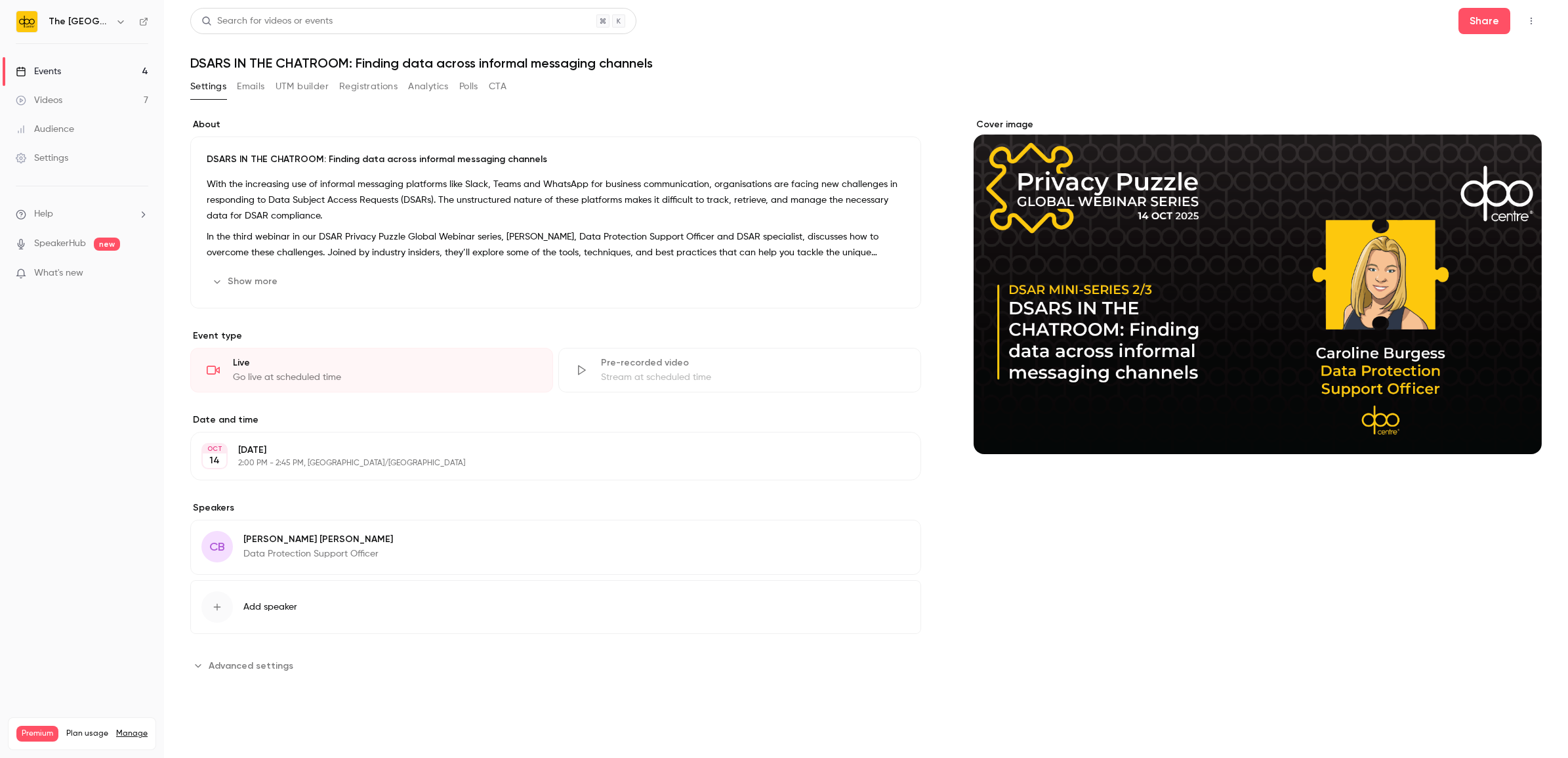
click at [214, 95] on button "Settings" at bounding box center [208, 86] width 36 height 21
click at [215, 93] on button "Settings" at bounding box center [208, 86] width 36 height 21
click at [56, 73] on div "Events" at bounding box center [38, 71] width 45 height 13
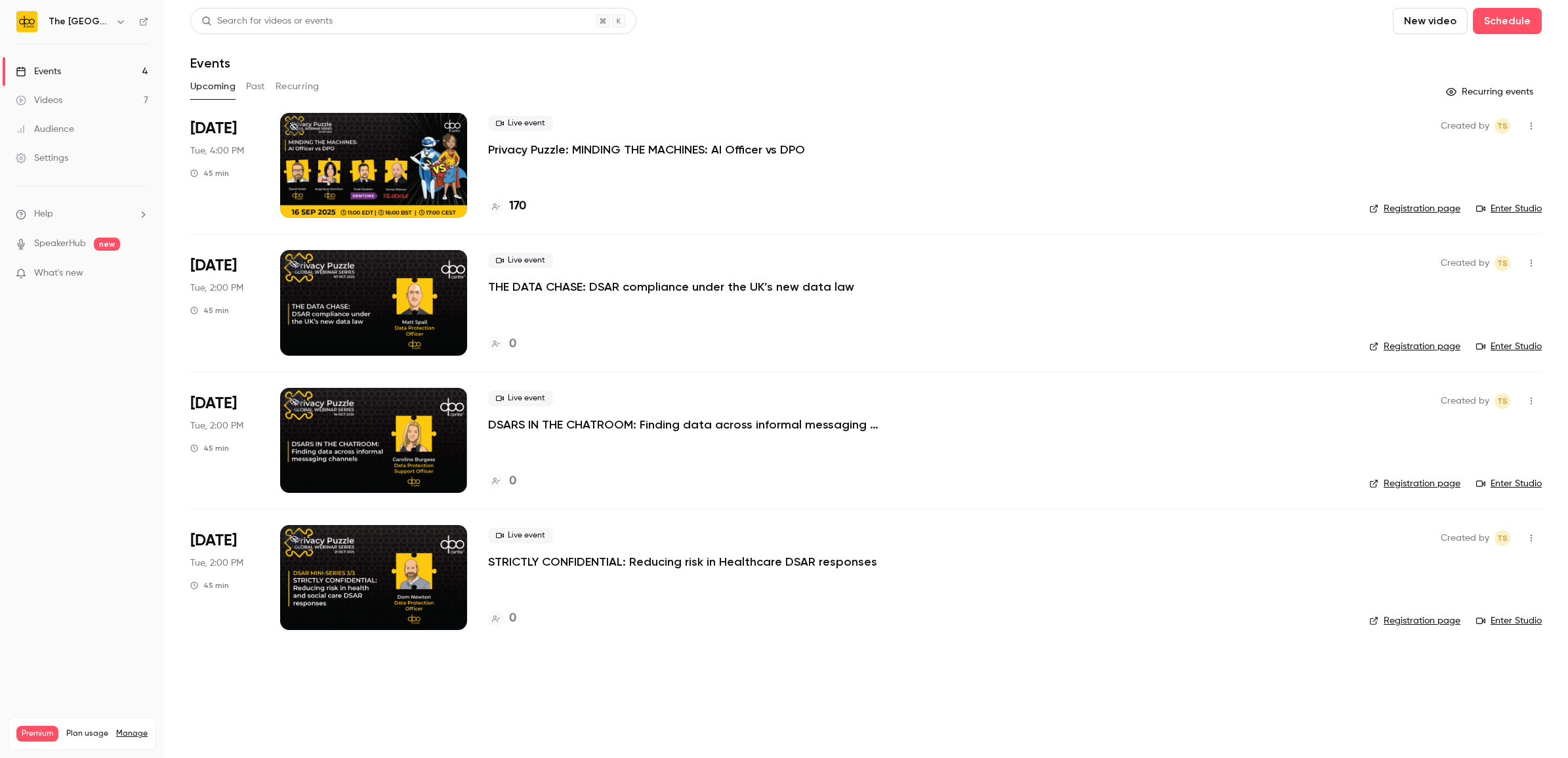
click at [359, 303] on div at bounding box center [373, 303] width 187 height 105
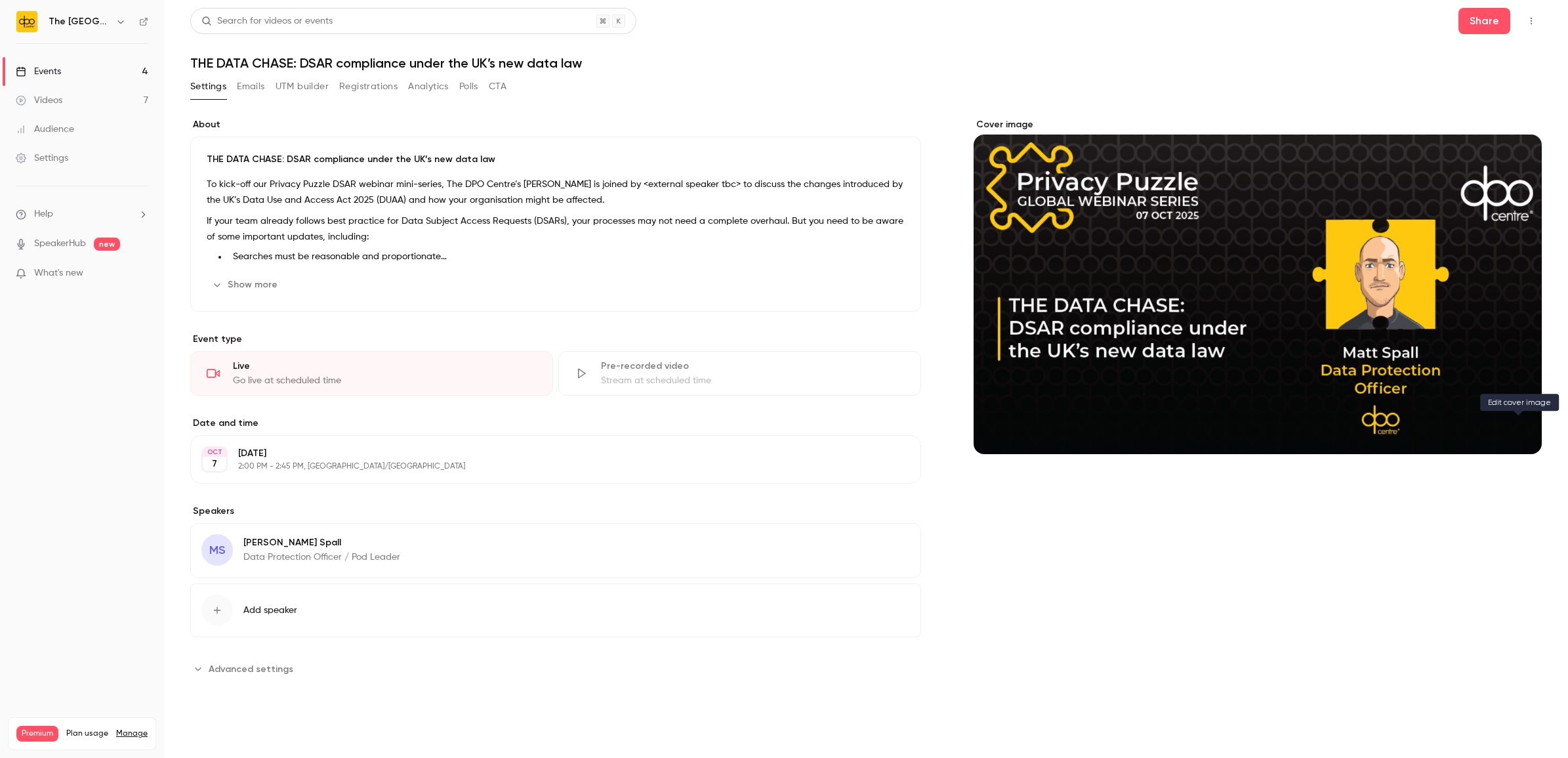
click at [1518, 428] on icon "Cover image" at bounding box center [1518, 431] width 9 height 9
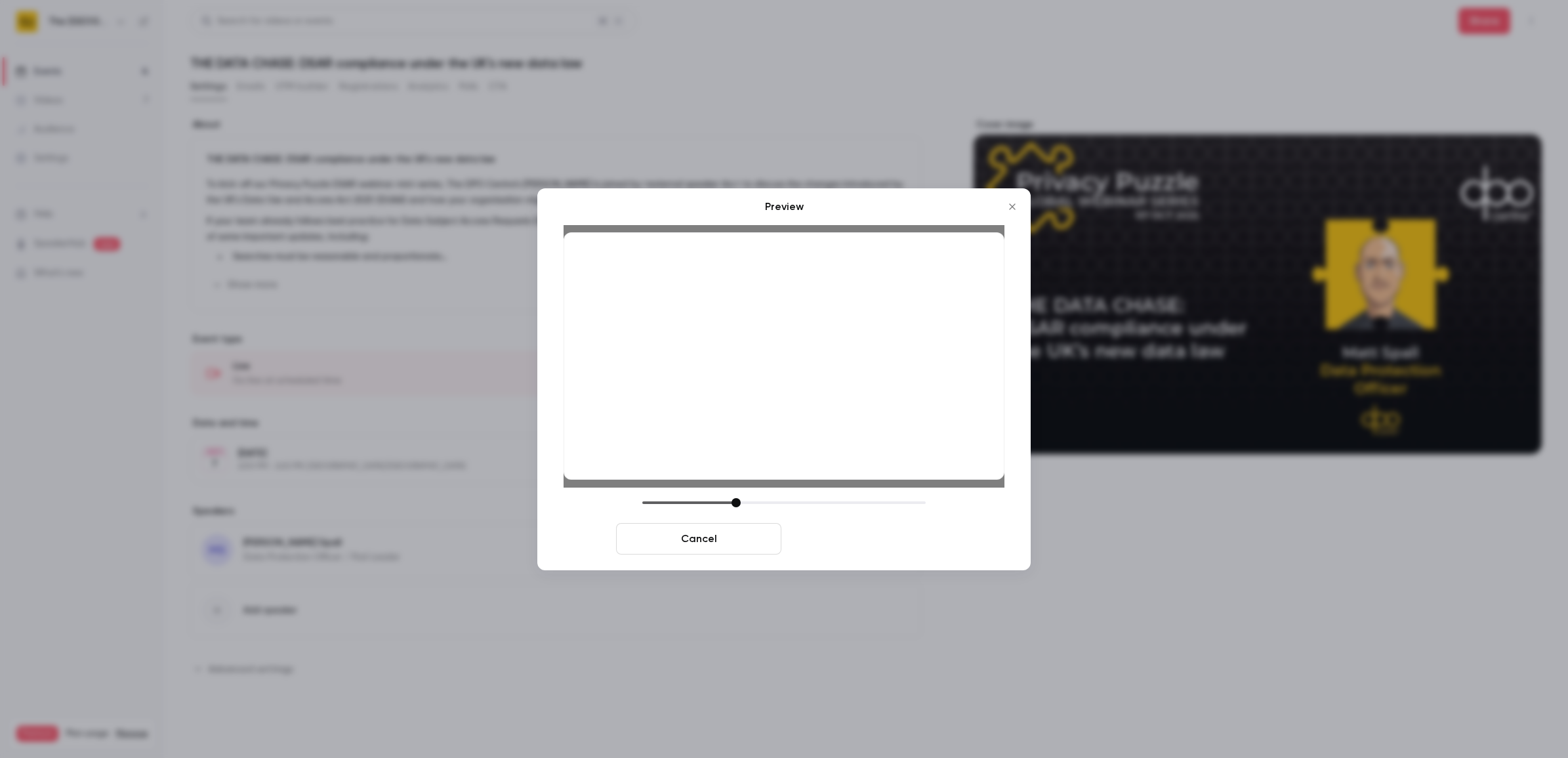
click at [910, 537] on button "Save cover" at bounding box center [869, 538] width 166 height 32
